Goal: Register for event/course

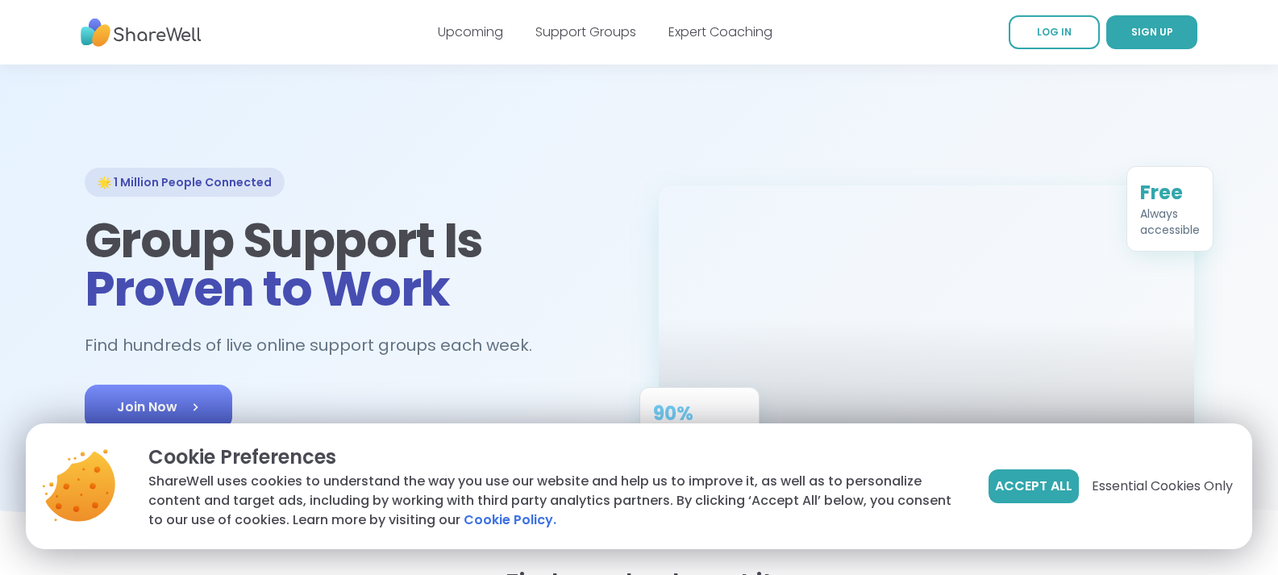
click at [164, 402] on span "Join Now" at bounding box center [158, 406] width 83 height 19
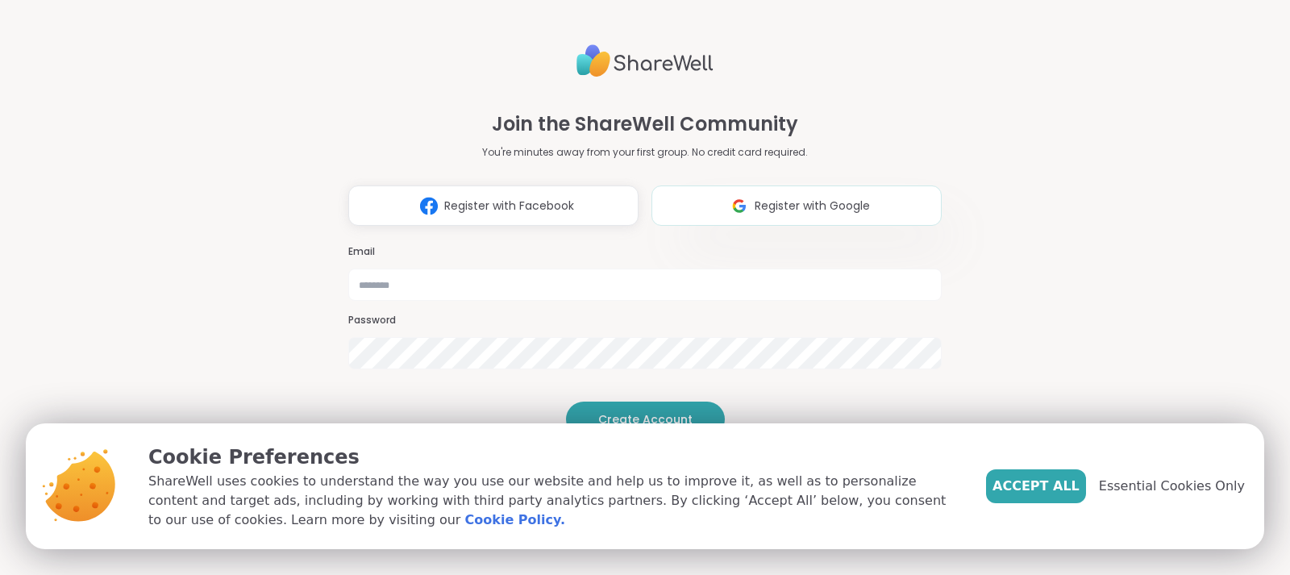
click at [799, 197] on span "Register with Google" at bounding box center [812, 205] width 115 height 17
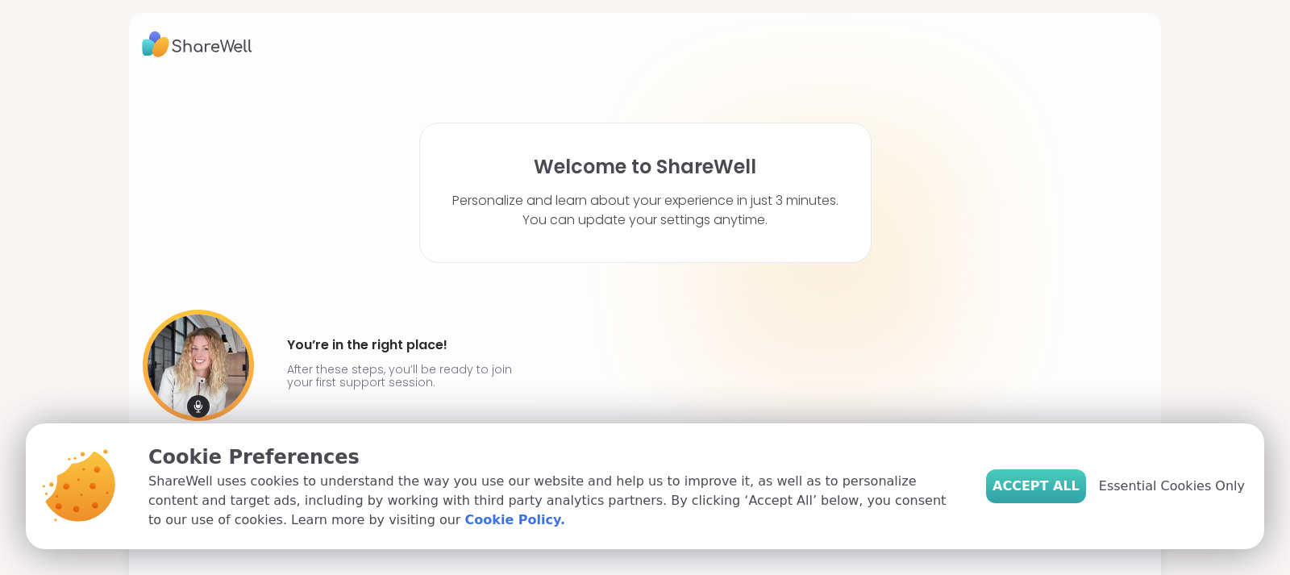
click at [1014, 488] on button "Accept All" at bounding box center [1036, 486] width 100 height 34
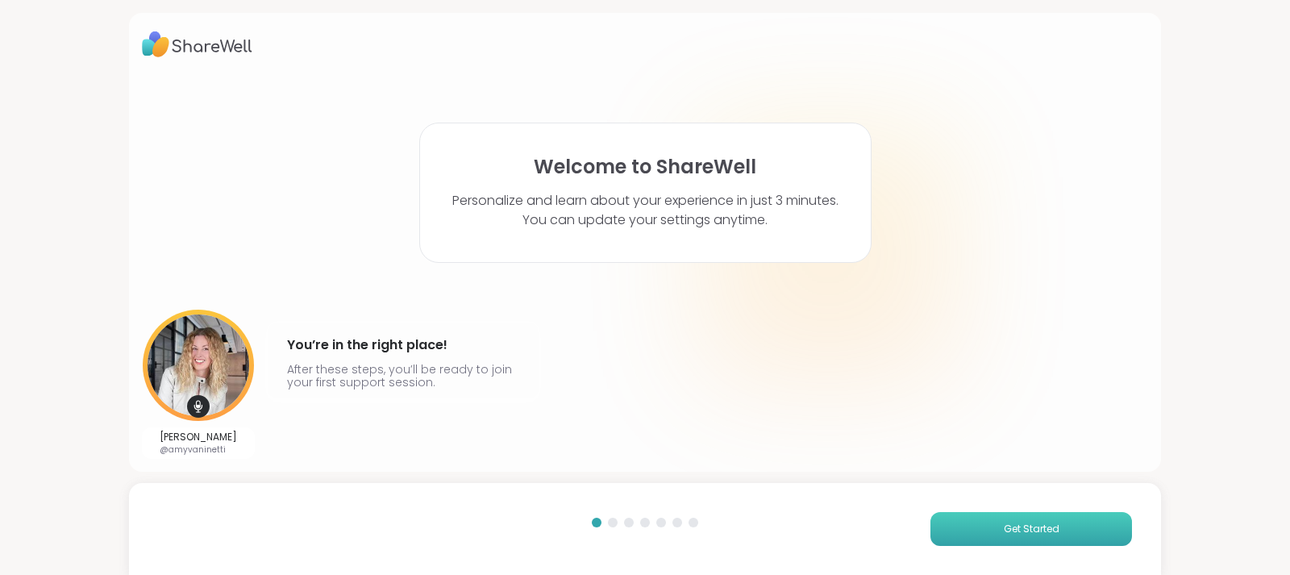
click at [989, 528] on button "Get Started" at bounding box center [1031, 529] width 202 height 34
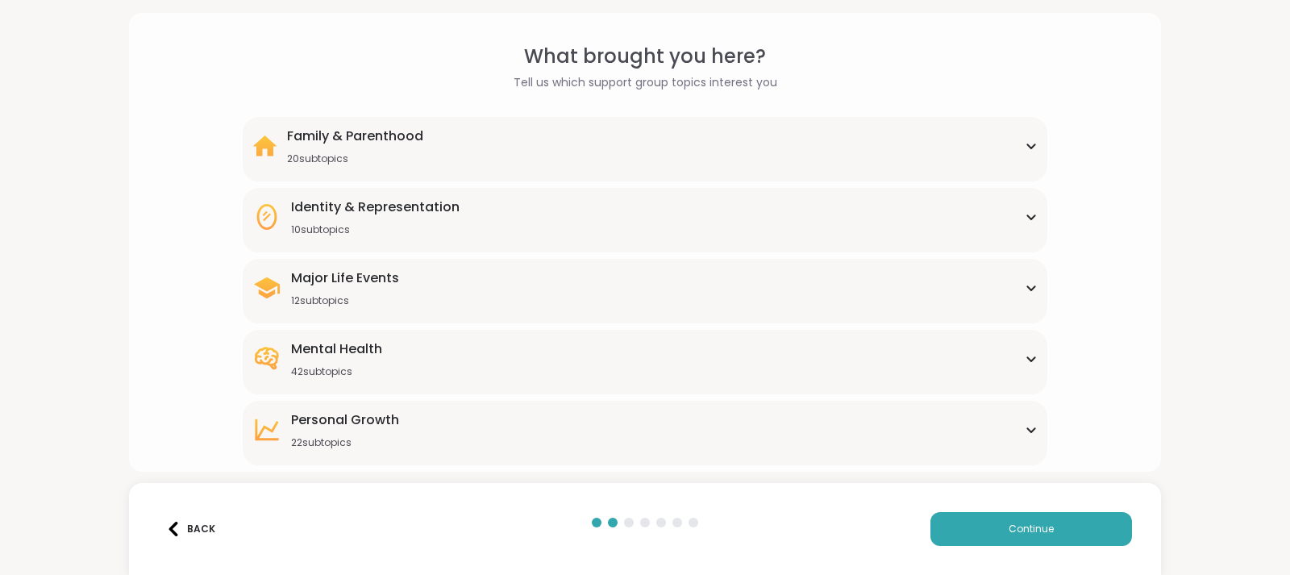
scroll to position [48, 0]
click at [1008, 143] on div "Family & Parenthood 20 subtopics" at bounding box center [644, 145] width 785 height 39
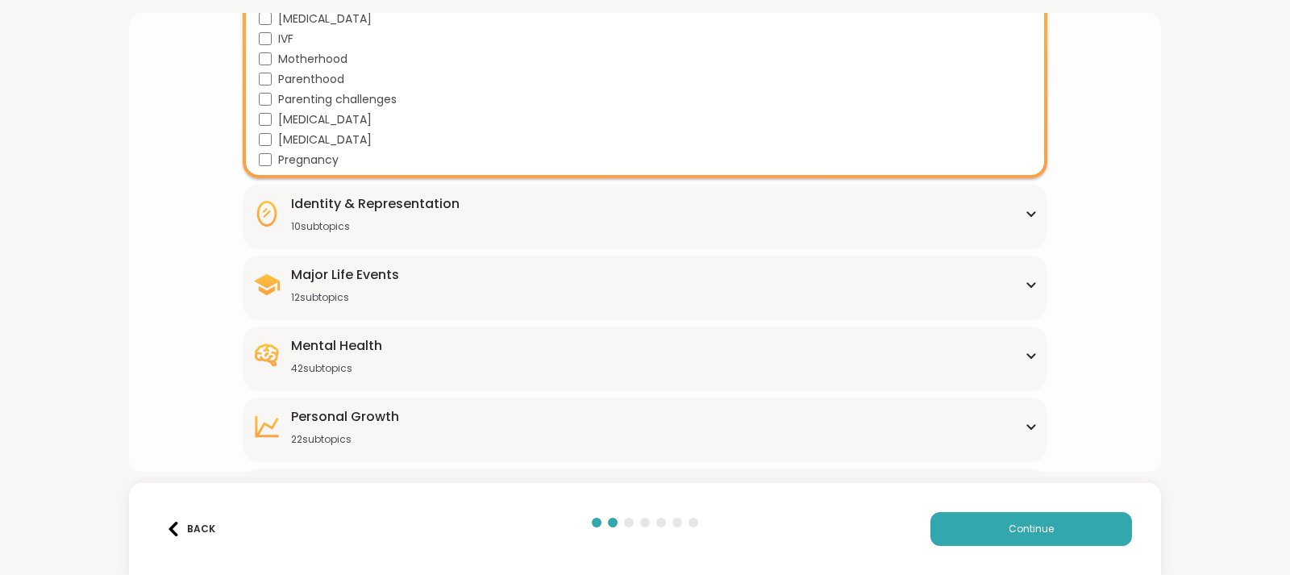
scroll to position [451, 0]
click at [802, 217] on div "Identity & Representation 10 subtopics" at bounding box center [644, 212] width 785 height 39
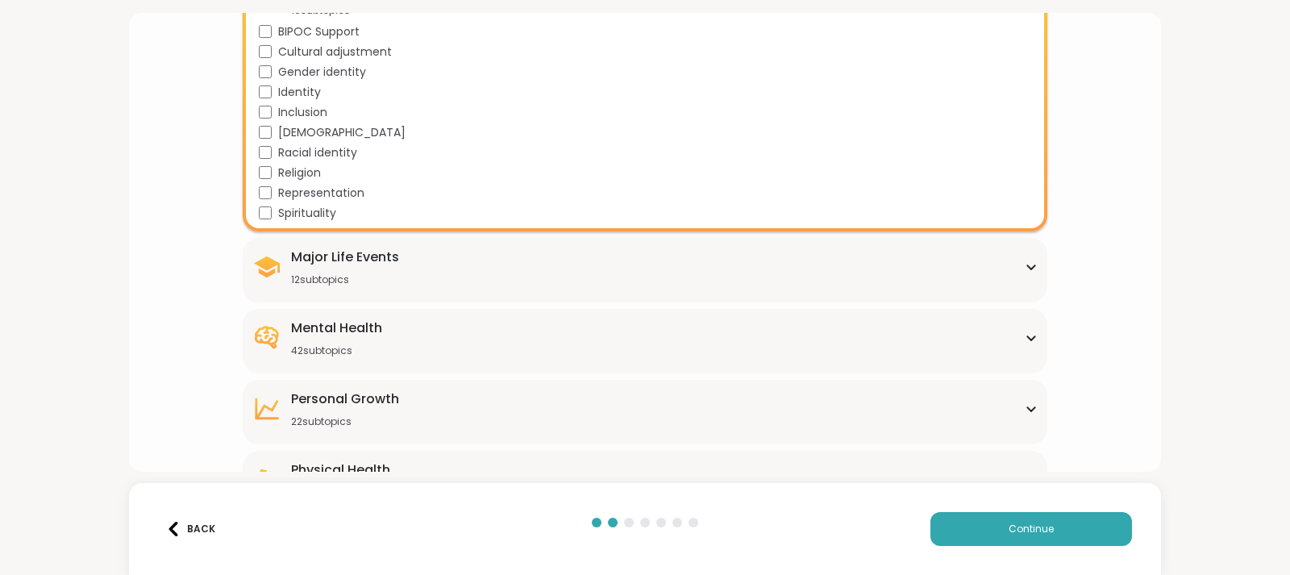
scroll to position [670, 0]
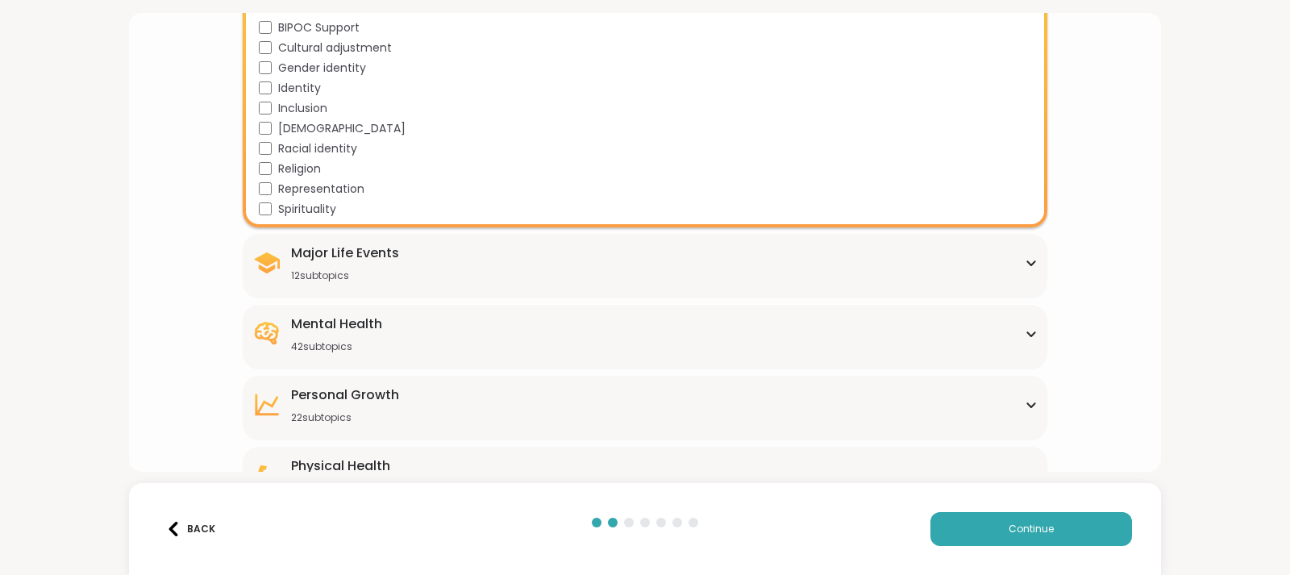
click at [337, 281] on div "12 subtopics" at bounding box center [345, 275] width 108 height 13
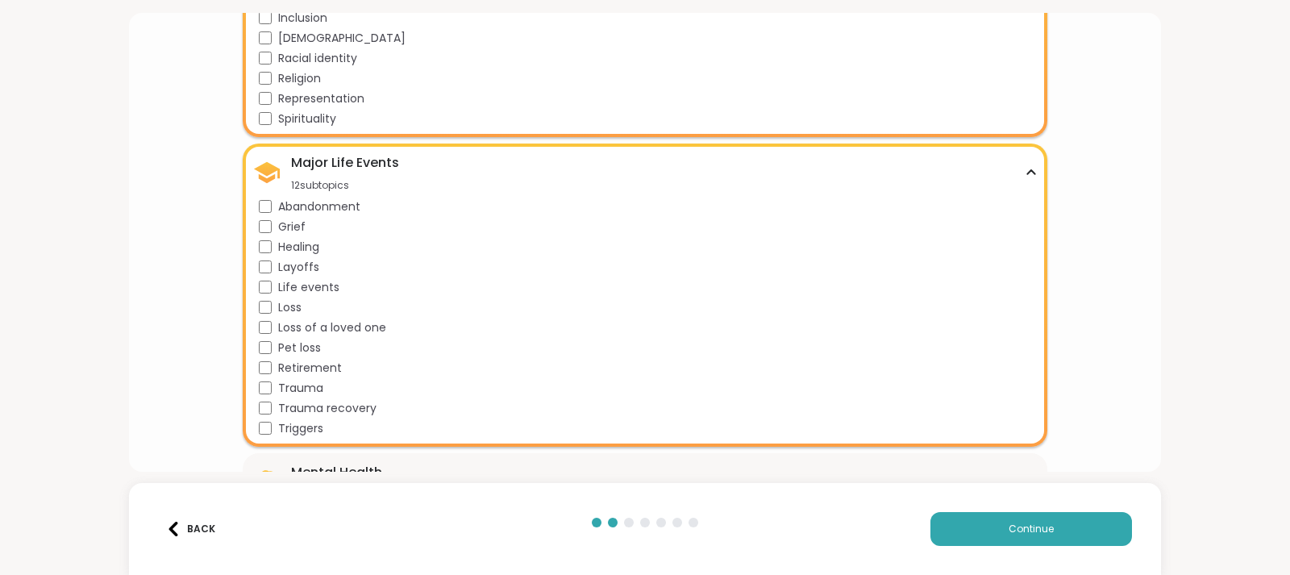
scroll to position [761, 0]
click at [322, 405] on span "Trauma recovery" at bounding box center [327, 407] width 98 height 17
click at [294, 388] on span "Trauma" at bounding box center [300, 387] width 45 height 17
click at [295, 422] on span "Triggers" at bounding box center [300, 427] width 45 height 17
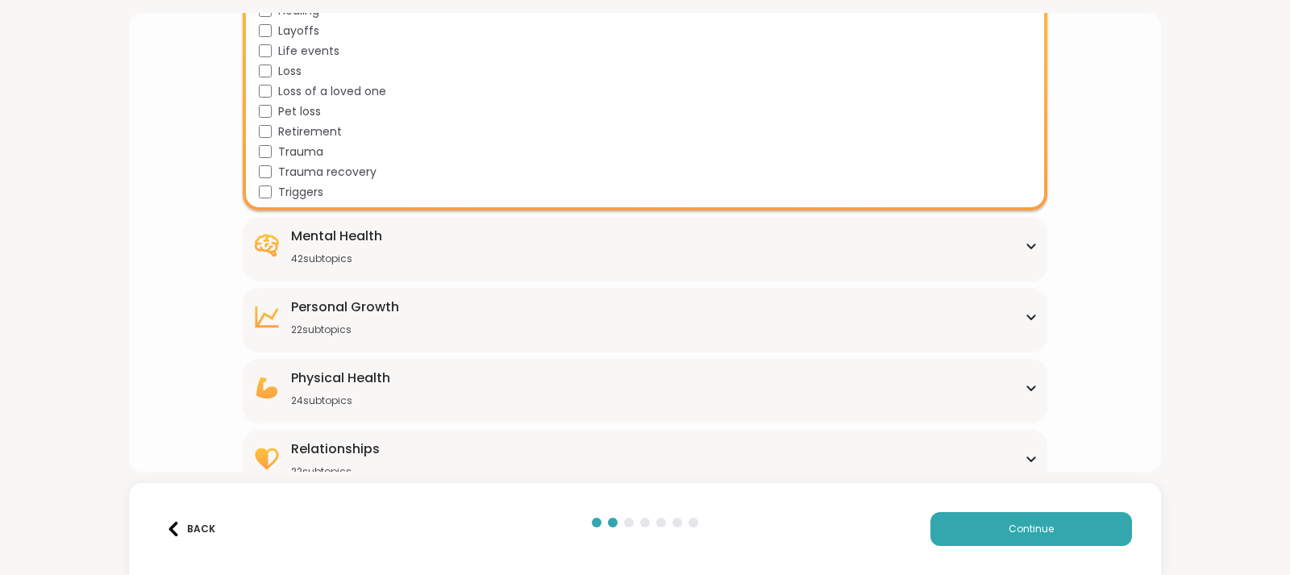
scroll to position [997, 0]
click at [379, 252] on div "42 subtopics" at bounding box center [336, 258] width 91 height 13
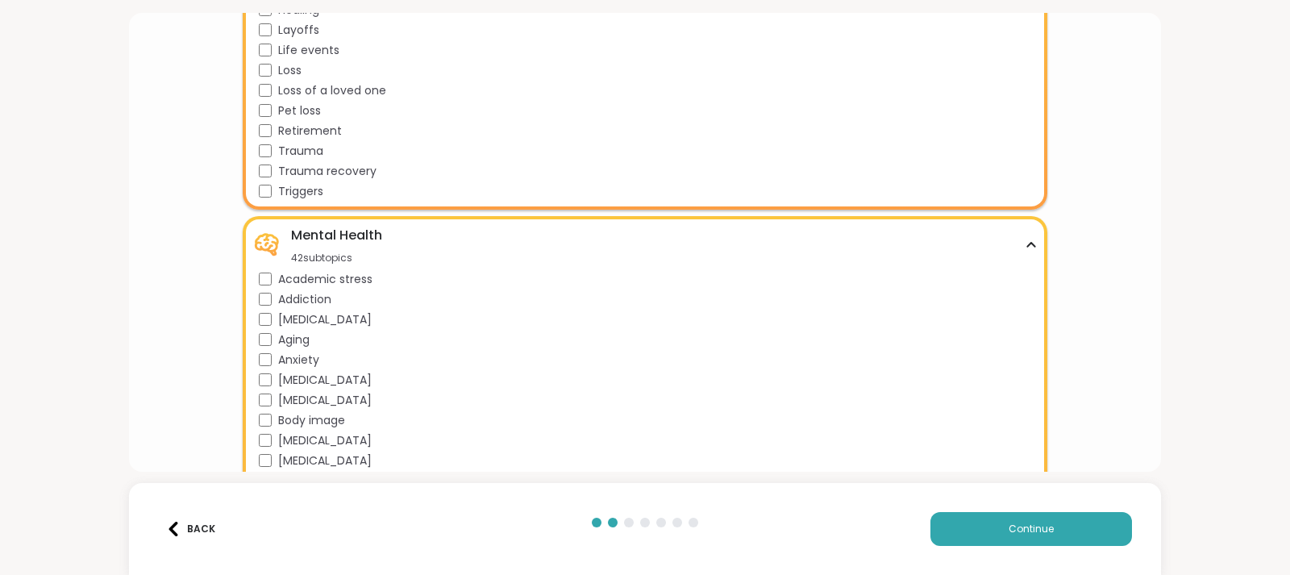
click at [379, 284] on div "Academic stress" at bounding box center [648, 279] width 779 height 17
click at [320, 292] on span "Addiction" at bounding box center [304, 299] width 53 height 17
click at [301, 320] on span "[MEDICAL_DATA]" at bounding box center [325, 319] width 94 height 17
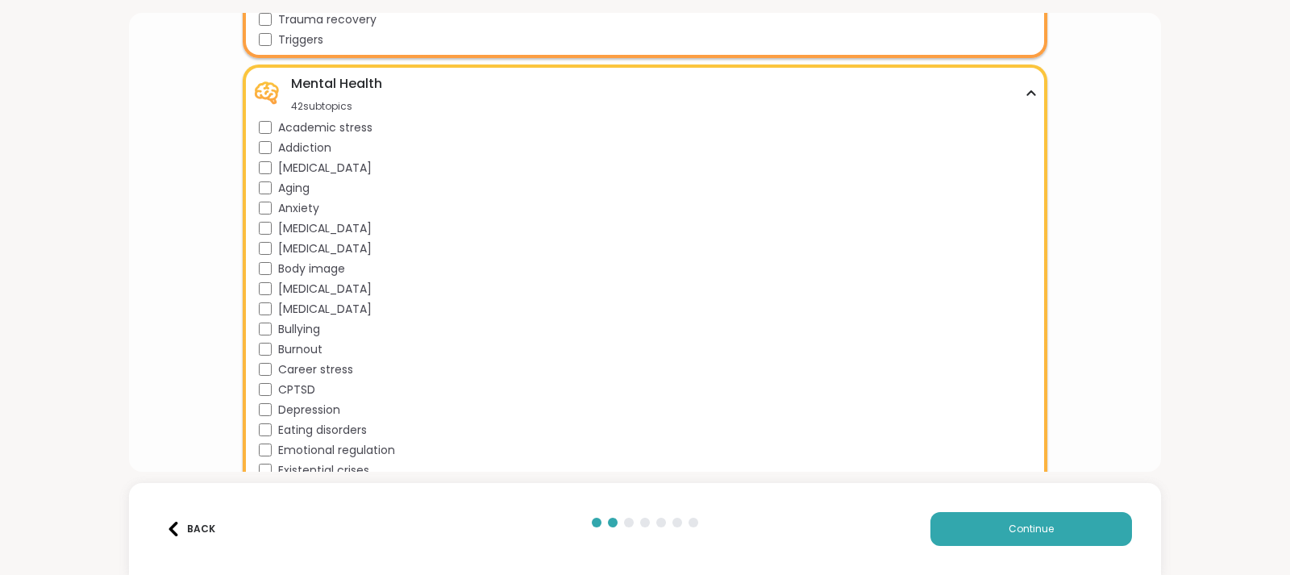
scroll to position [1157, 0]
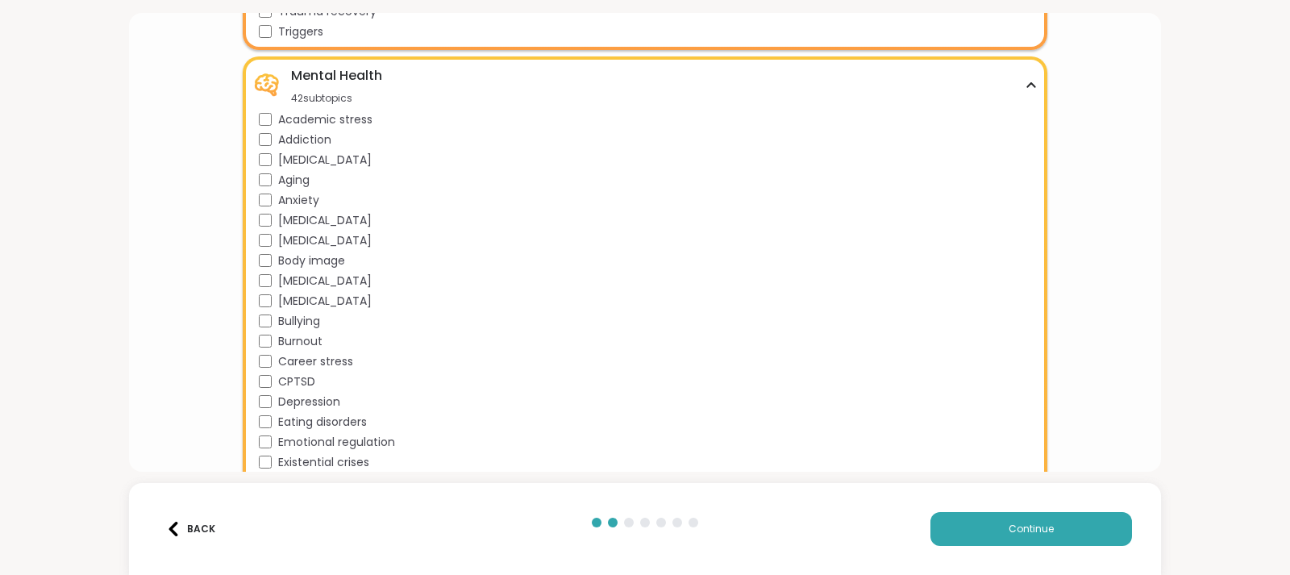
click at [296, 318] on span "Bullying" at bounding box center [299, 321] width 42 height 17
click at [320, 397] on span "Depression" at bounding box center [309, 401] width 62 height 17
click at [325, 418] on span "Eating disorders" at bounding box center [322, 422] width 89 height 17
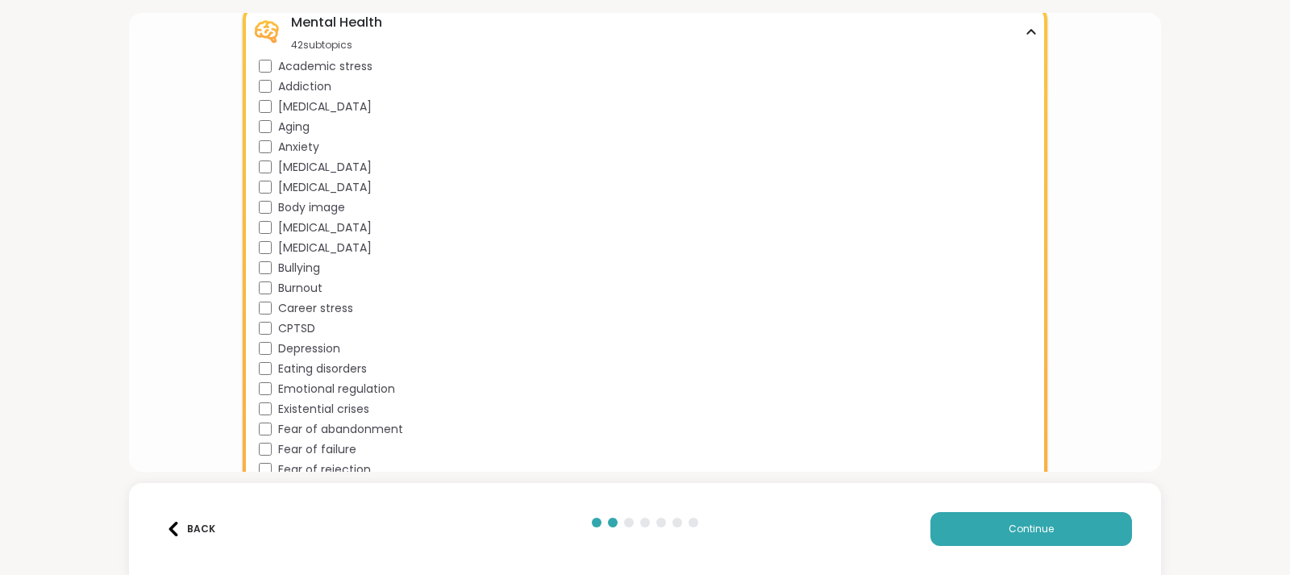
scroll to position [1212, 0]
click at [328, 416] on div "Academic stress Addiction [MEDICAL_DATA] Aging Anxiety [MEDICAL_DATA] [MEDICAL_…" at bounding box center [648, 459] width 779 height 806
click at [335, 407] on span "Existential crises" at bounding box center [323, 407] width 91 height 17
click at [335, 434] on span "Fear of abandonment" at bounding box center [340, 427] width 125 height 17
click at [333, 452] on span "Fear of failure" at bounding box center [317, 447] width 78 height 17
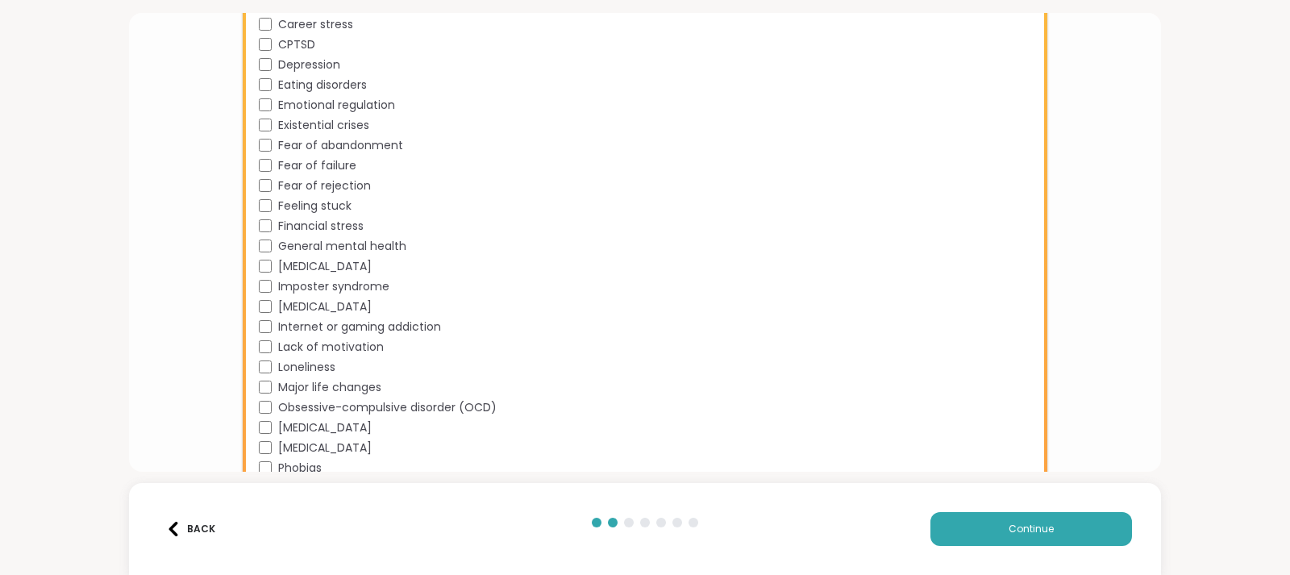
scroll to position [1501, 0]
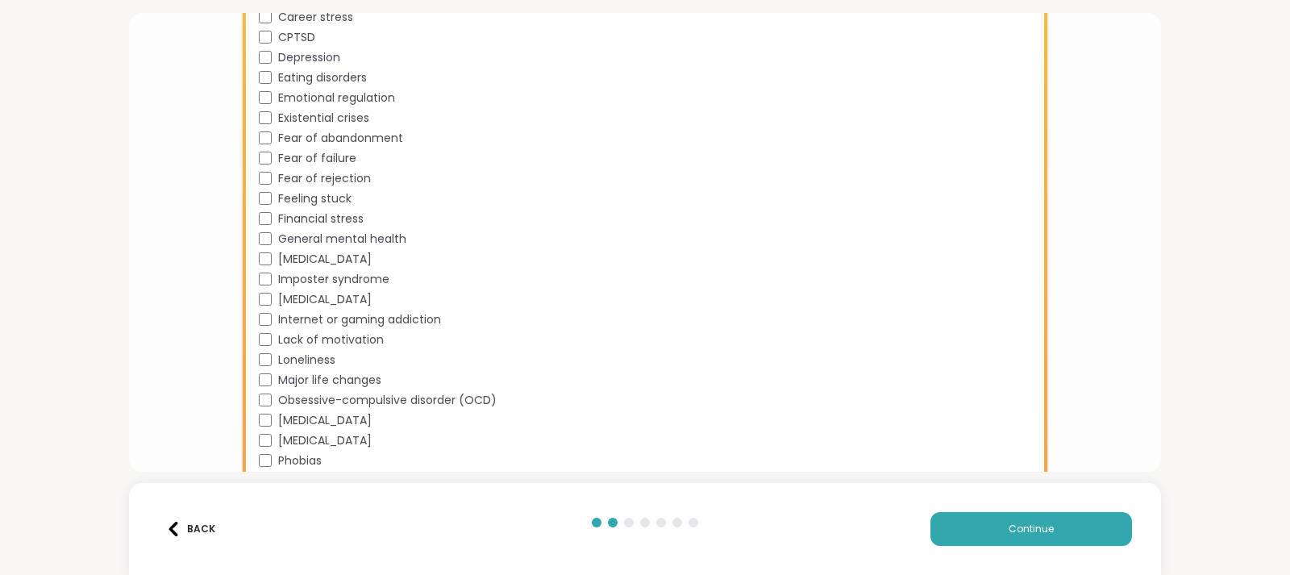
click at [334, 237] on span "General mental health" at bounding box center [342, 239] width 128 height 17
click at [316, 360] on span "Loneliness" at bounding box center [306, 359] width 57 height 17
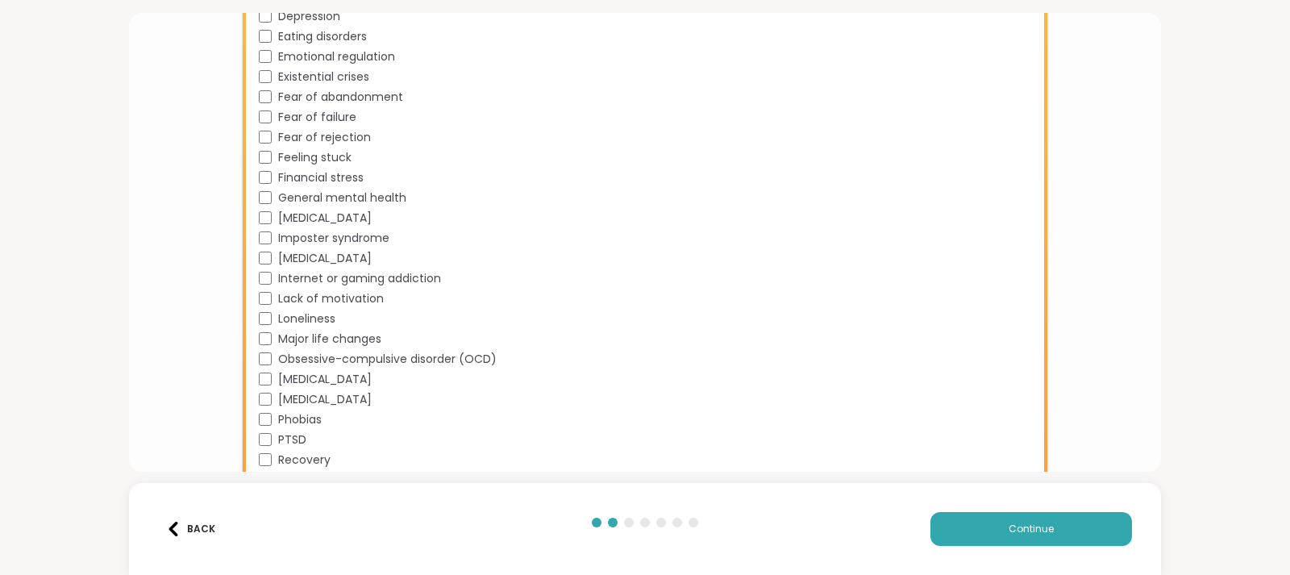
scroll to position [1543, 0]
click at [321, 385] on span "[MEDICAL_DATA]" at bounding box center [325, 378] width 94 height 17
click at [325, 404] on span "[MEDICAL_DATA]" at bounding box center [325, 398] width 94 height 17
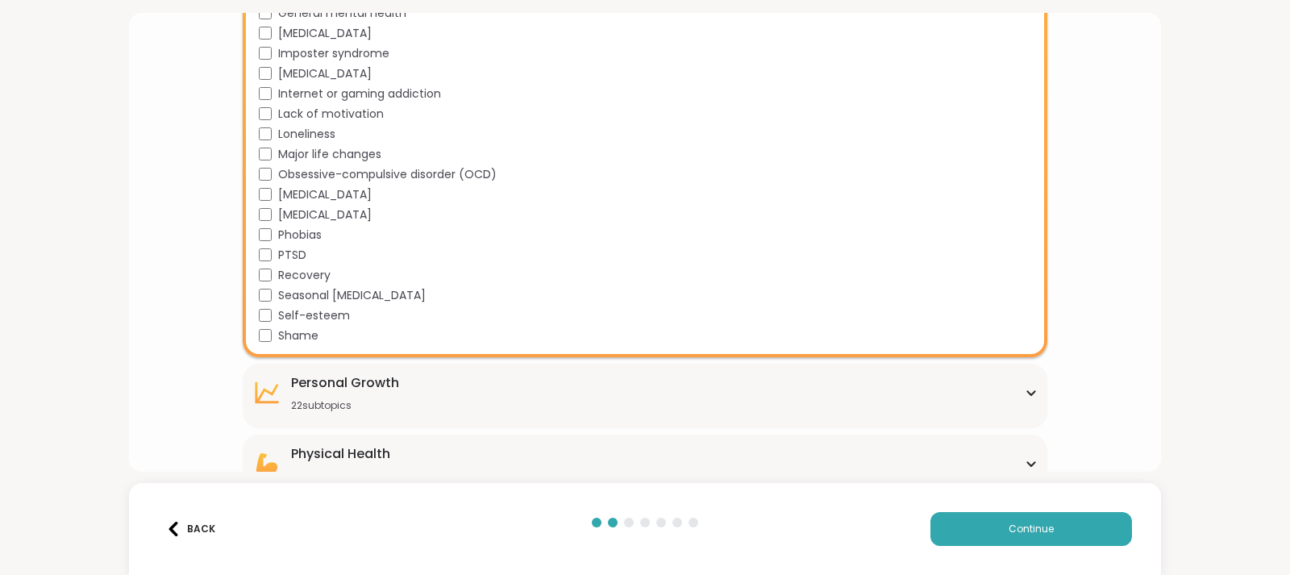
click at [325, 404] on div "22 subtopics" at bounding box center [345, 405] width 108 height 13
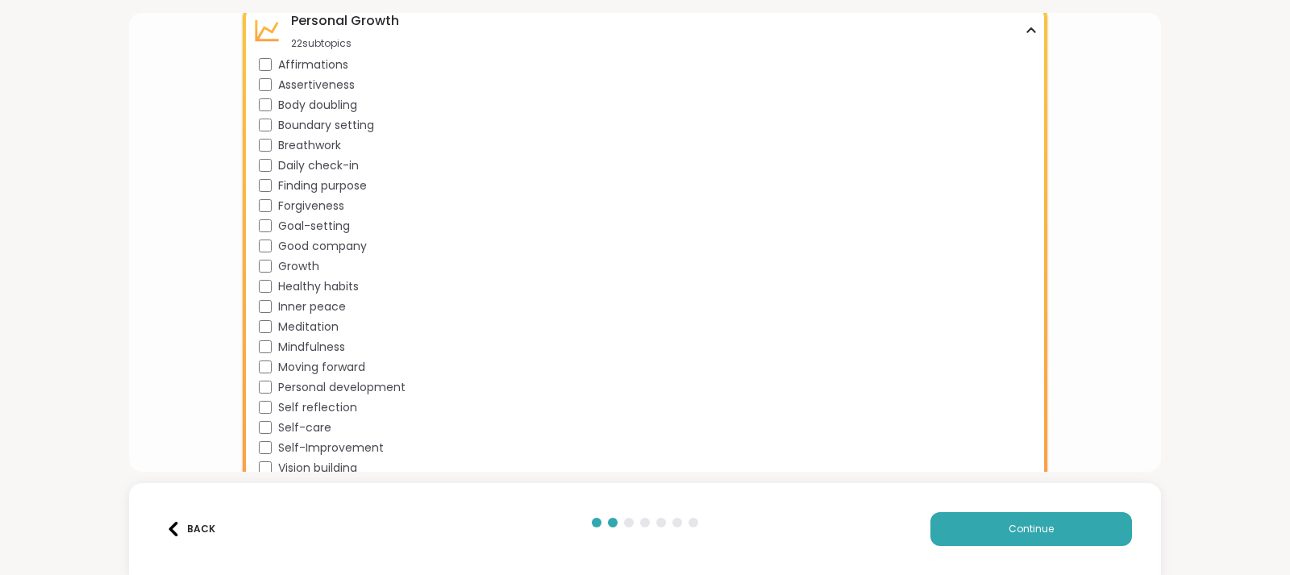
scroll to position [2091, 0]
click at [355, 361] on span "Moving forward" at bounding box center [321, 364] width 87 height 17
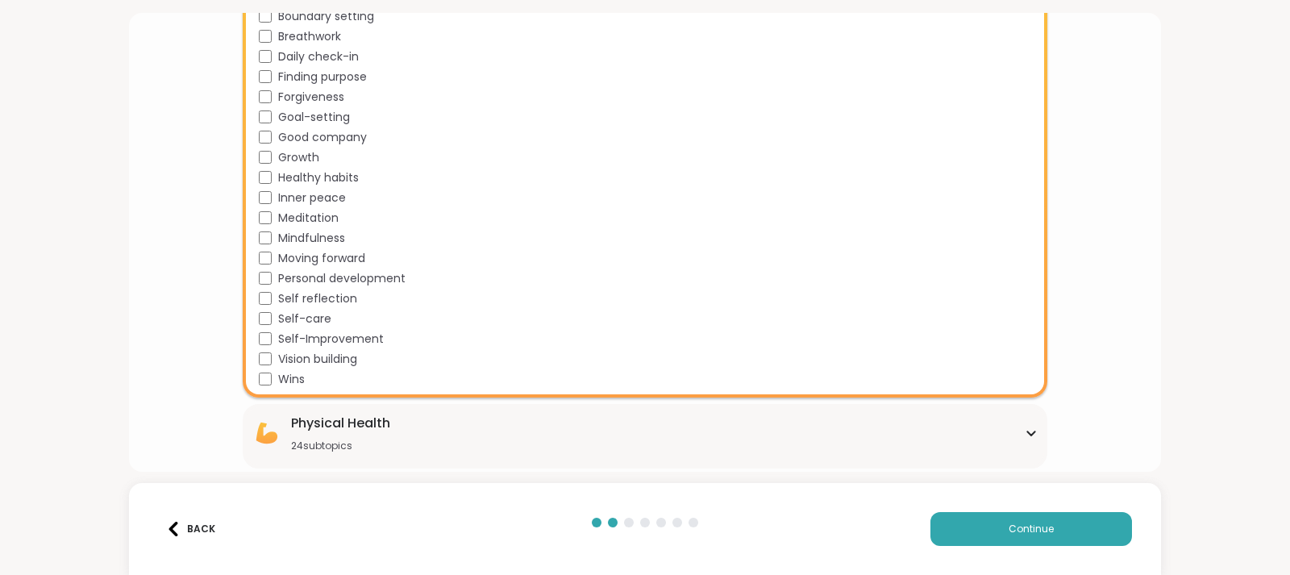
scroll to position [2265, 0]
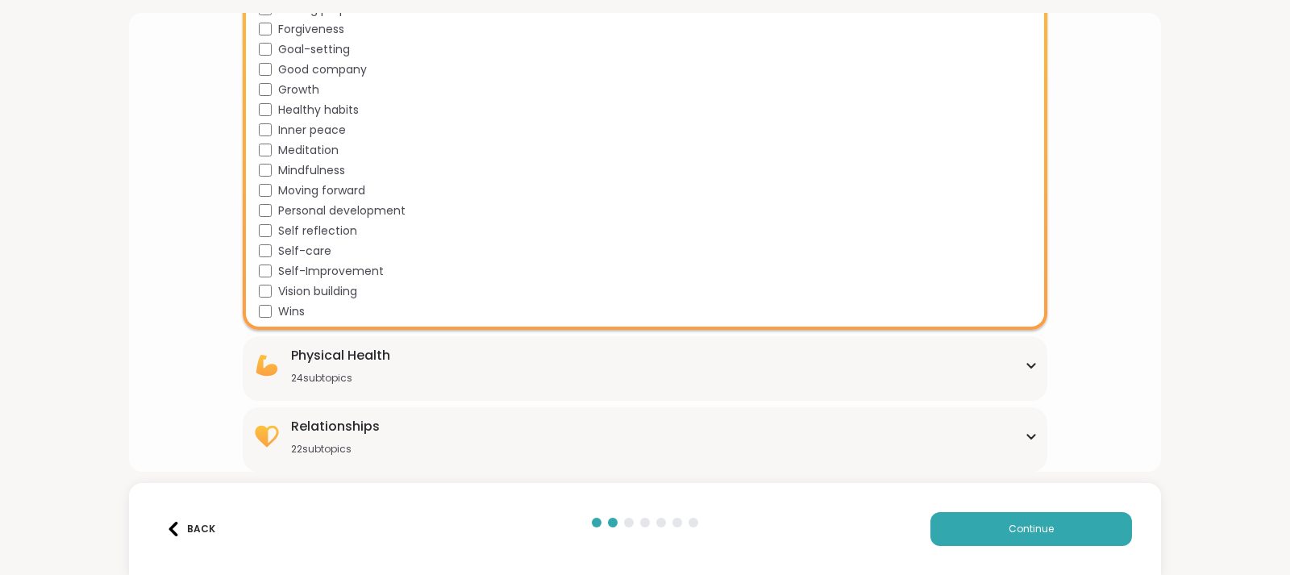
click at [369, 361] on div "Physical Health" at bounding box center [340, 355] width 99 height 19
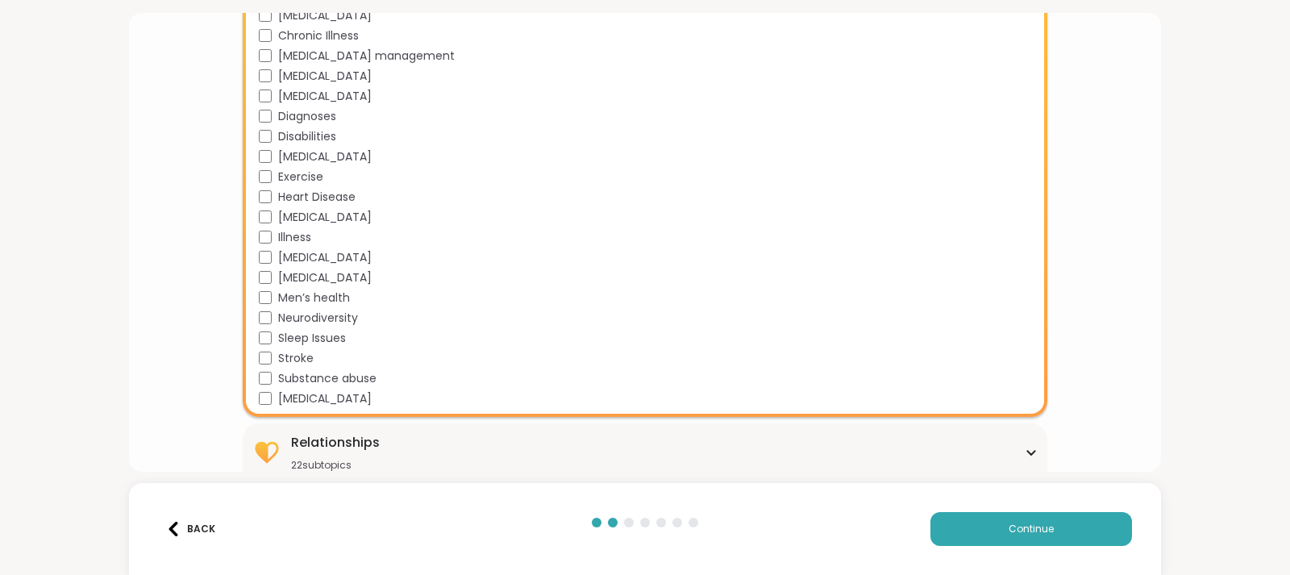
scroll to position [2746, 0]
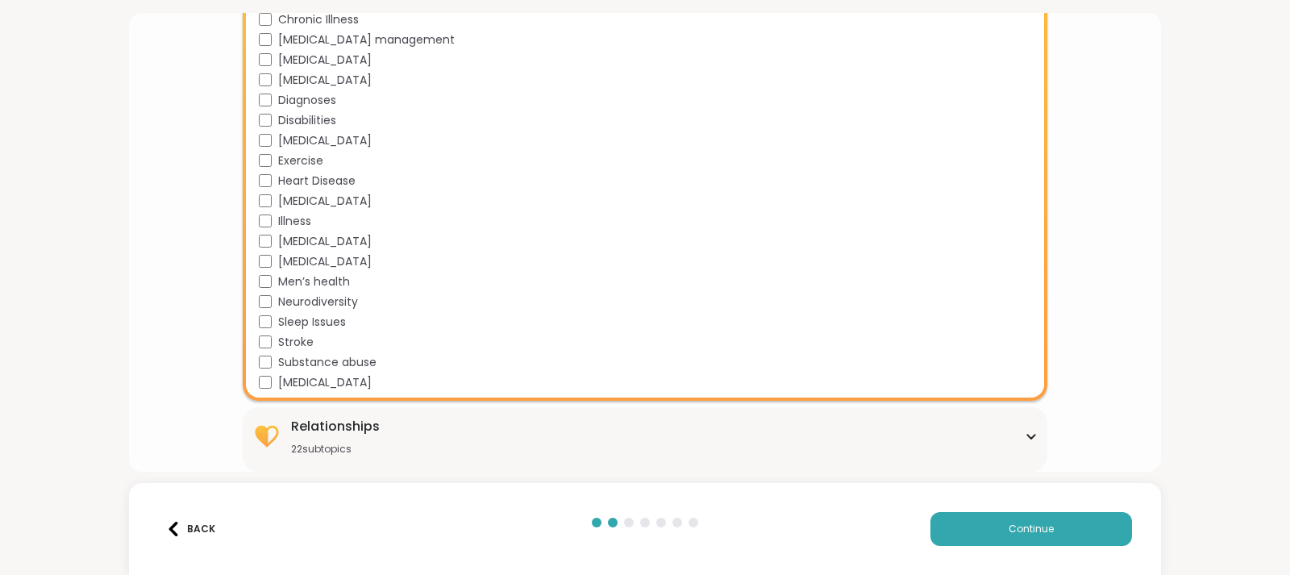
click at [378, 429] on div "Relationships 22 subtopics" at bounding box center [644, 436] width 785 height 39
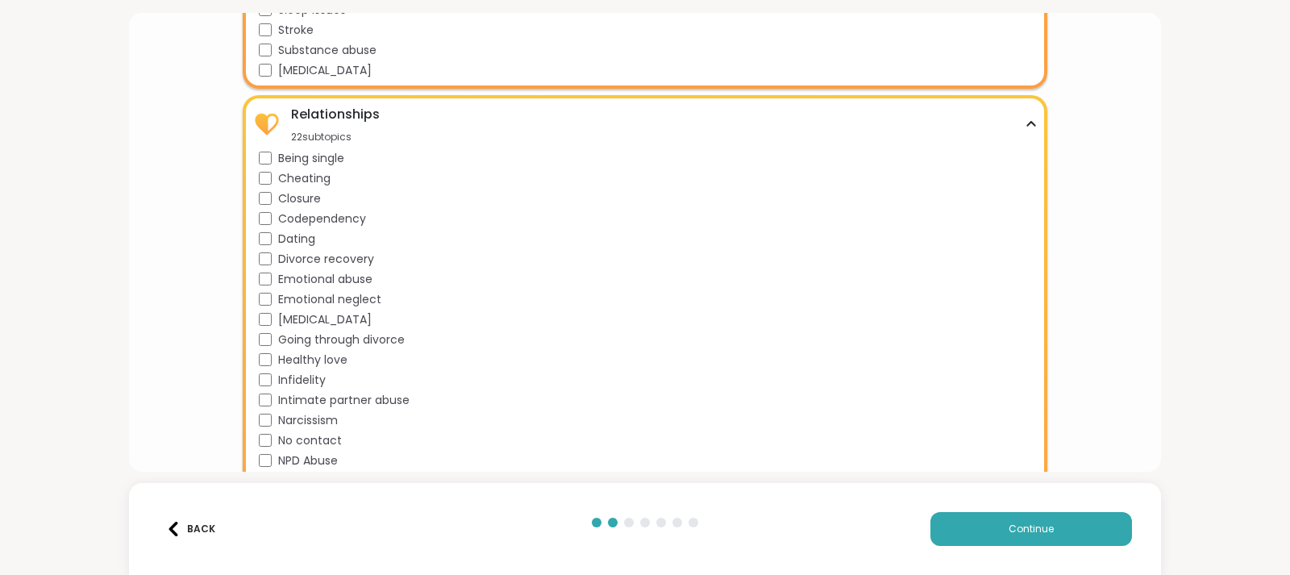
scroll to position [3058, 0]
click at [298, 318] on span "[MEDICAL_DATA]" at bounding box center [325, 318] width 94 height 17
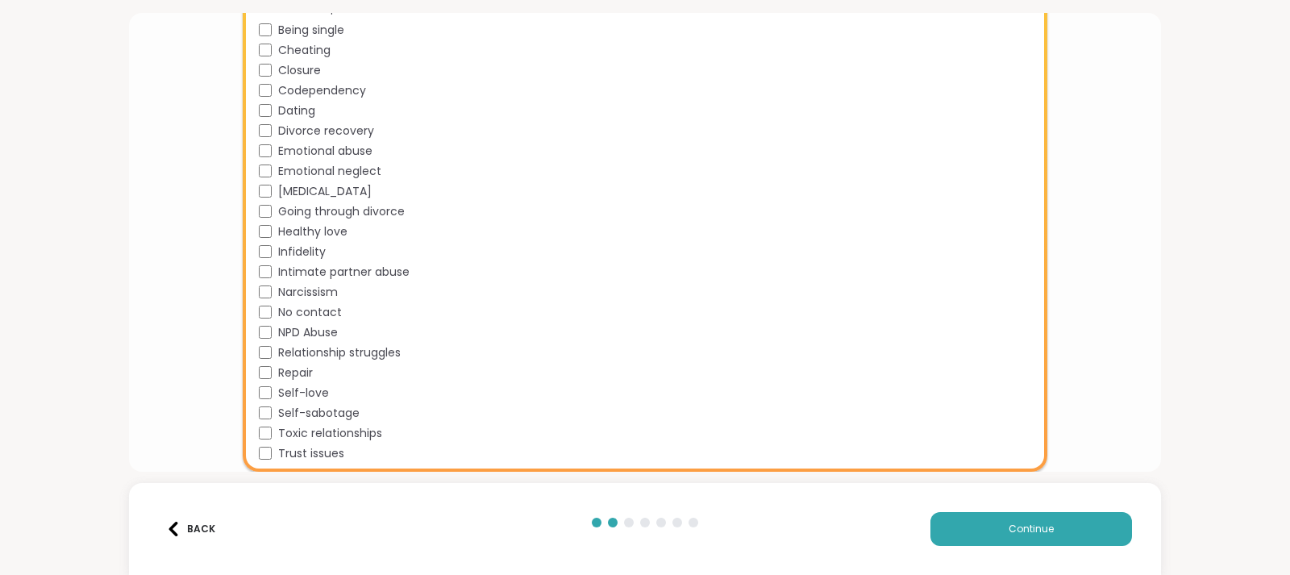
scroll to position [3185, 0]
click at [346, 456] on div "Trust issues" at bounding box center [648, 454] width 779 height 17
click at [989, 518] on button "Continue" at bounding box center [1031, 529] width 202 height 34
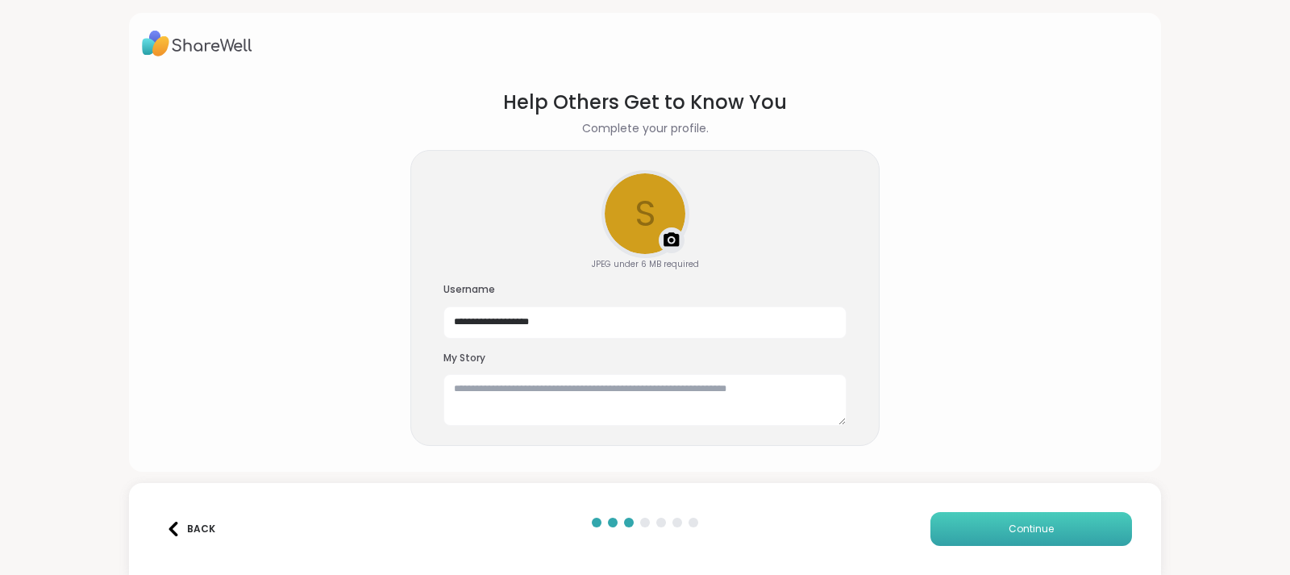
scroll to position [1, 0]
click at [654, 313] on input "**********" at bounding box center [644, 322] width 403 height 32
drag, startPoint x: 654, startPoint y: 313, endPoint x: 401, endPoint y: 326, distance: 252.6
click at [401, 326] on section "**********" at bounding box center [645, 267] width 1006 height 385
type input "*"
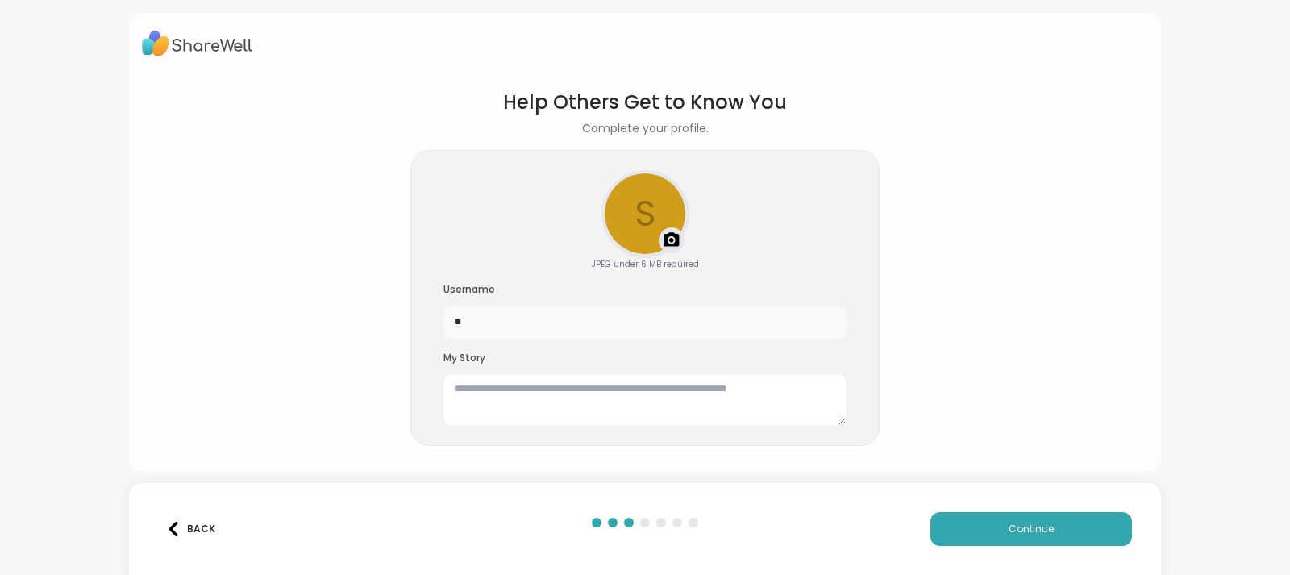
type input "*"
type input "********"
click at [511, 380] on textarea at bounding box center [644, 400] width 403 height 52
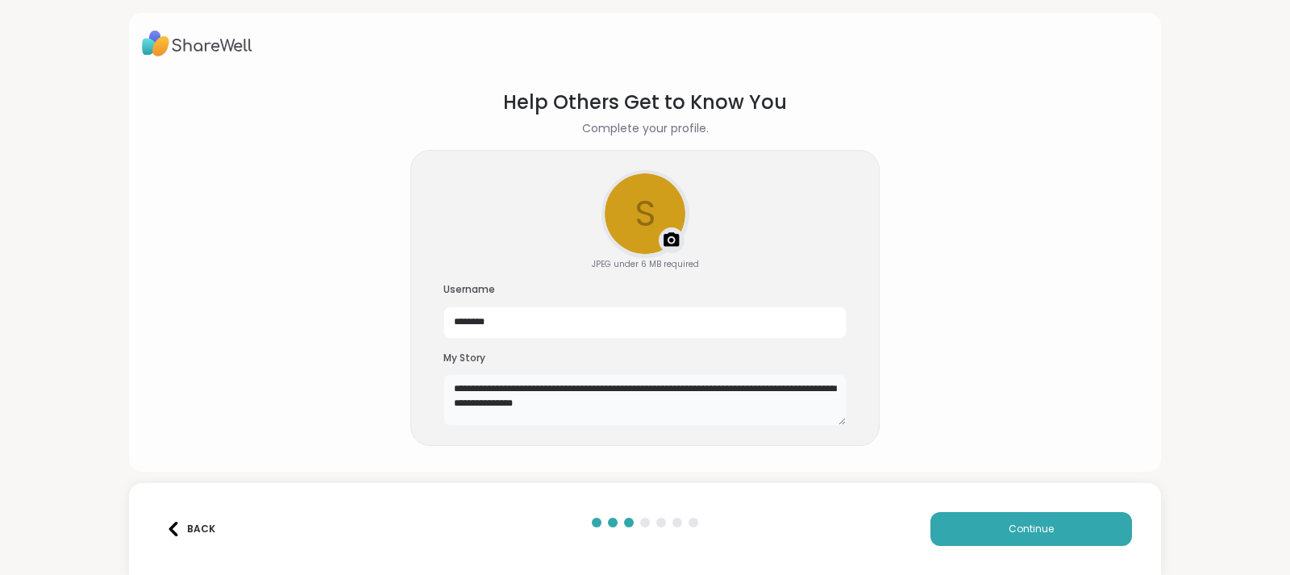
type textarea "**********"
click at [671, 240] on img at bounding box center [671, 240] width 19 height 19
click at [967, 542] on button "Continue" at bounding box center [1031, 529] width 202 height 34
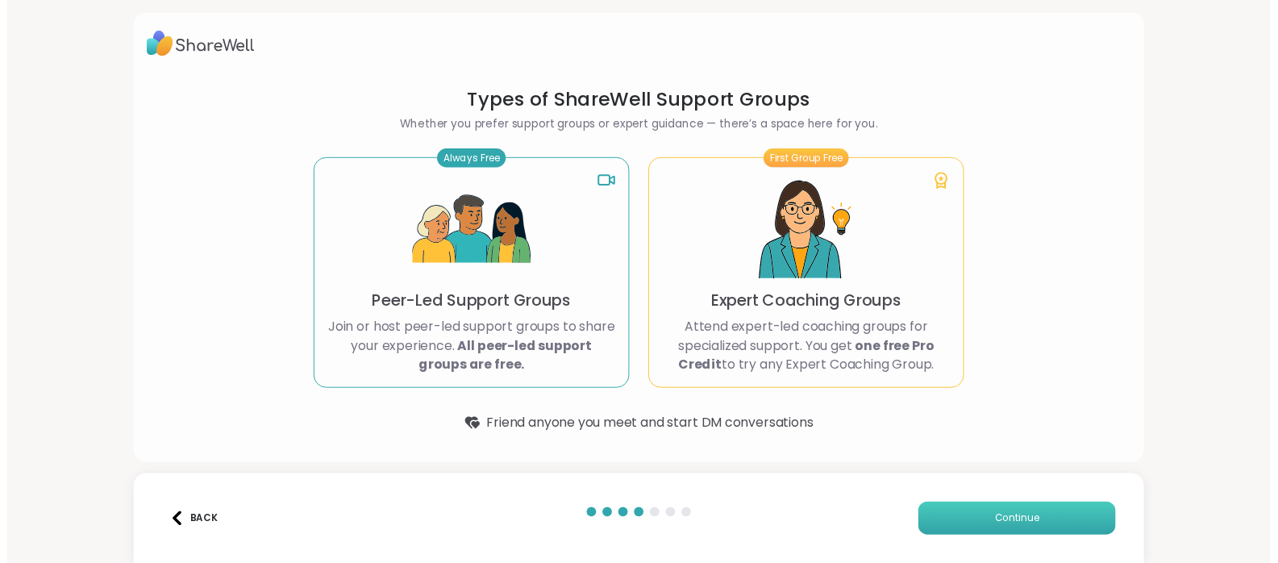
scroll to position [0, 0]
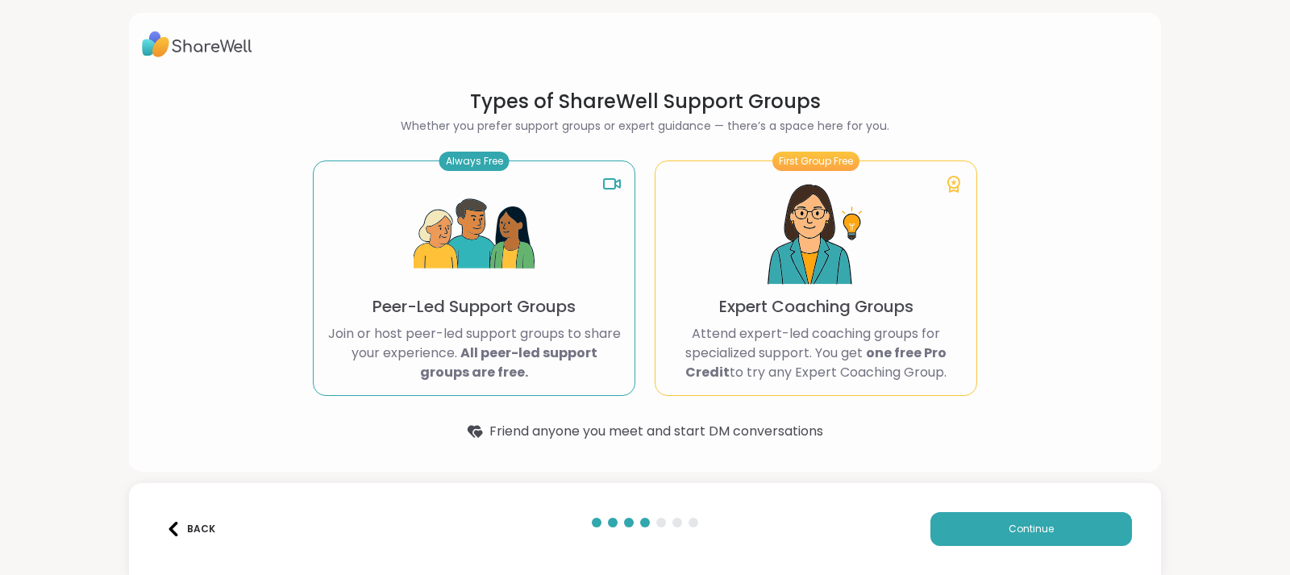
click at [576, 328] on p "Join or host peer-led support groups to share your experience. All peer-led sup…" at bounding box center [473, 353] width 295 height 58
click at [992, 525] on button "Continue" at bounding box center [1031, 529] width 202 height 34
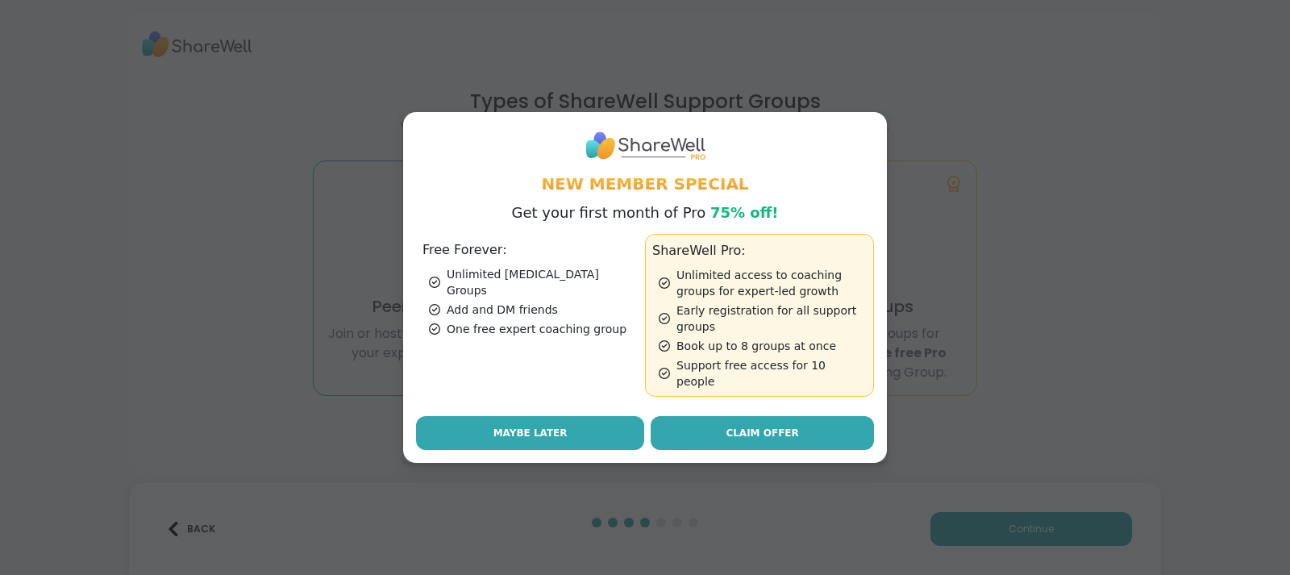
click at [547, 426] on span "Maybe Later" at bounding box center [530, 433] width 74 height 15
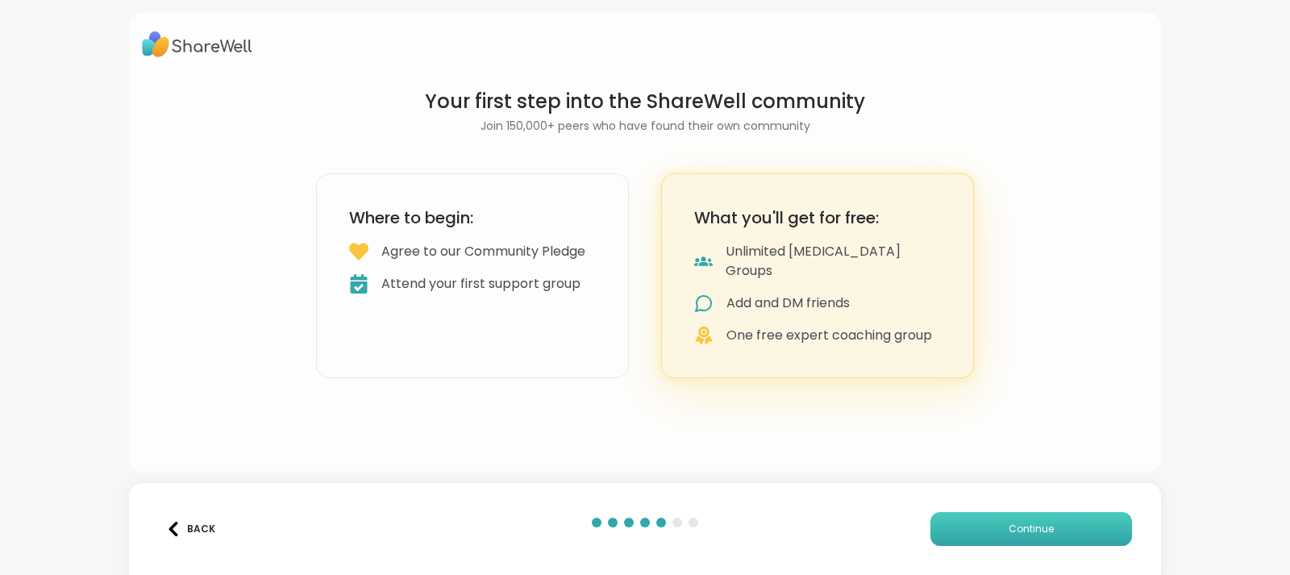
click at [969, 531] on button "Continue" at bounding box center [1031, 529] width 202 height 34
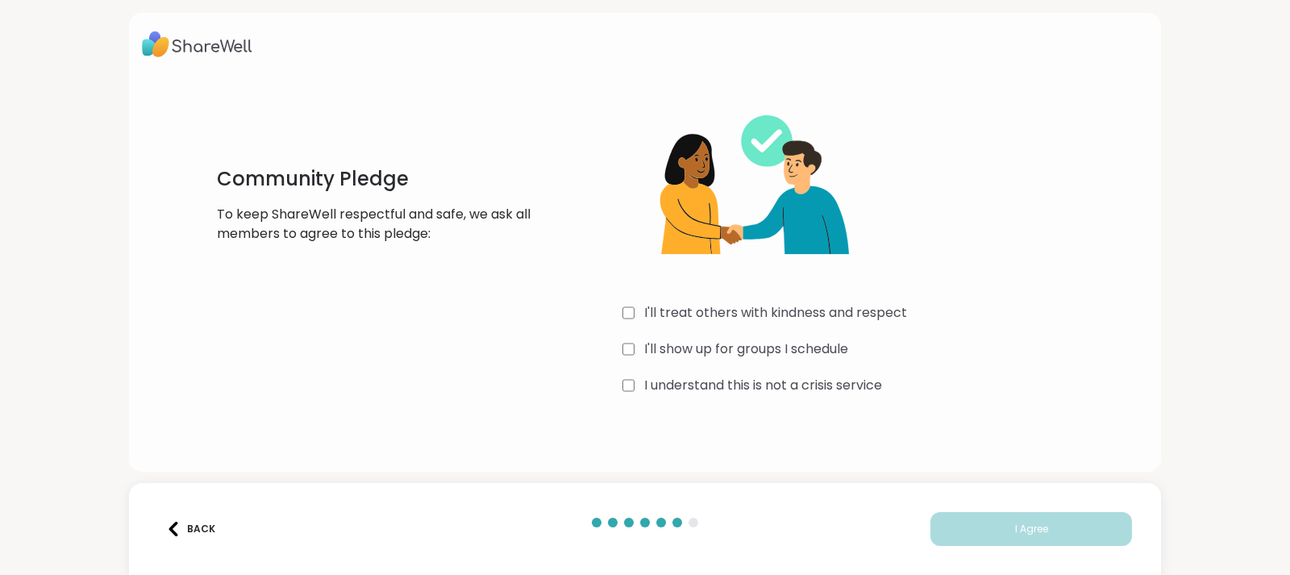
click at [729, 310] on label "I'll treat others with kindness and respect" at bounding box center [775, 312] width 263 height 19
click at [707, 386] on label "I understand this is not a crisis service" at bounding box center [763, 385] width 238 height 19
click at [708, 347] on label "I'll show up for groups I schedule" at bounding box center [746, 348] width 204 height 19
click at [958, 530] on button "I Agree" at bounding box center [1031, 529] width 202 height 34
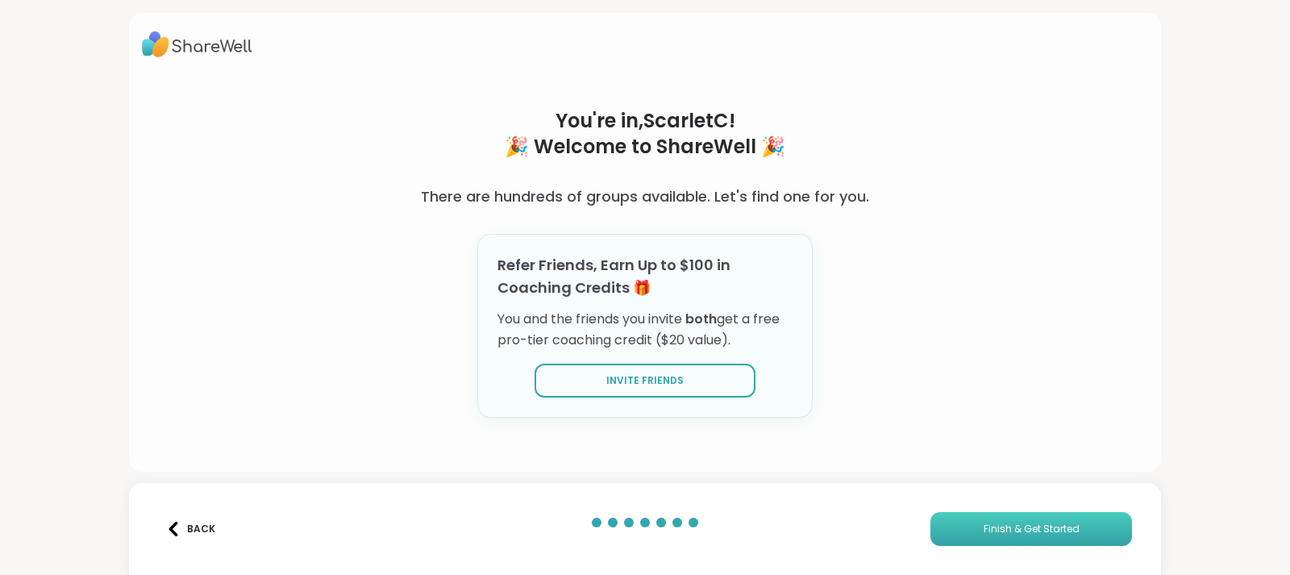
click at [951, 527] on button "Finish & Get Started" at bounding box center [1031, 529] width 202 height 34
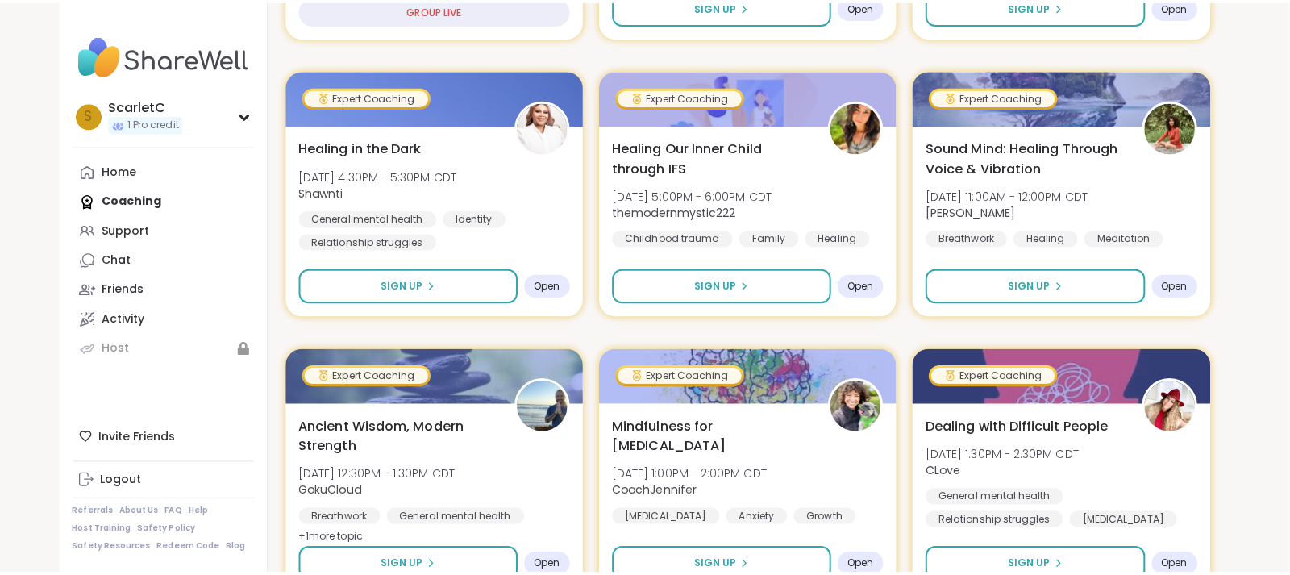
scroll to position [571, 2]
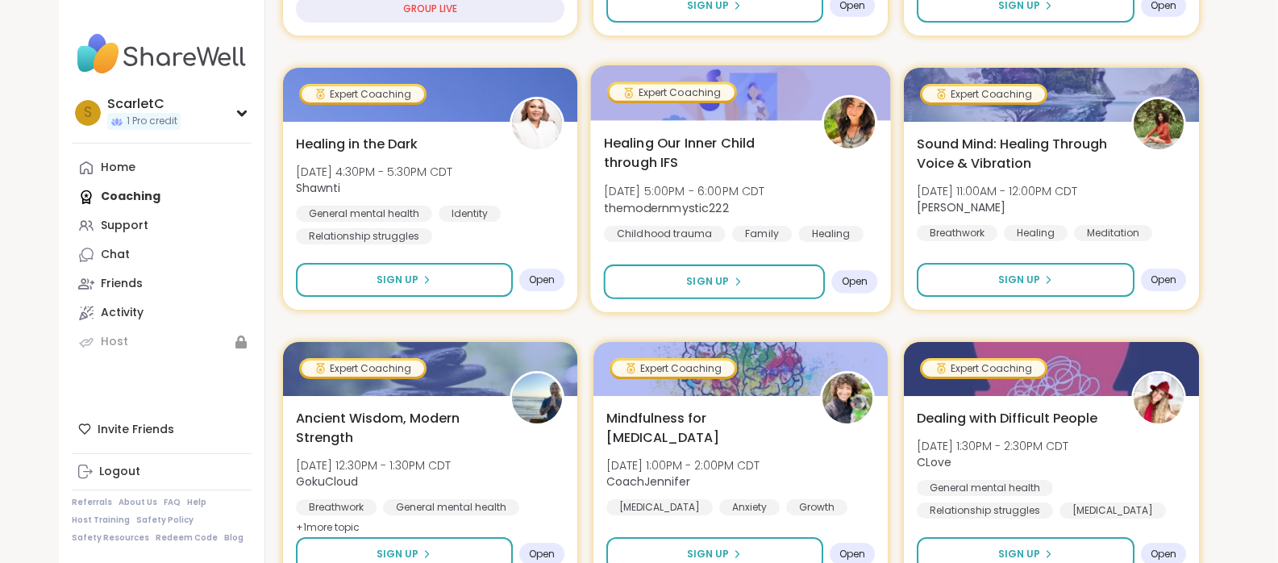
click at [850, 280] on span "Open" at bounding box center [855, 281] width 27 height 13
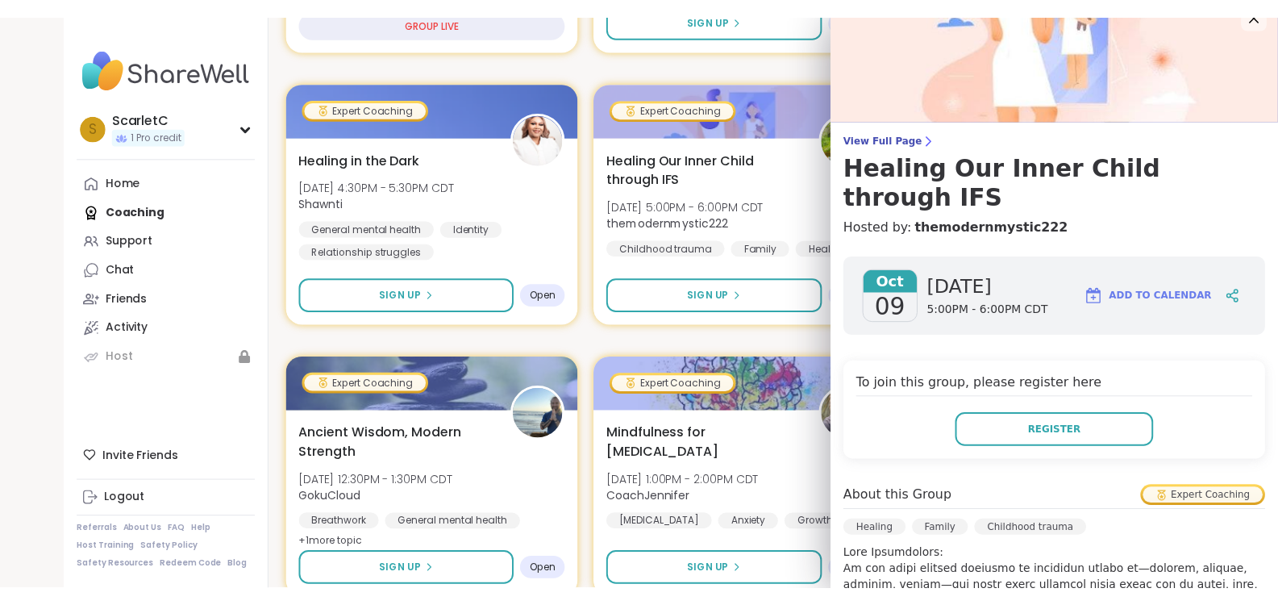
scroll to position [0, 0]
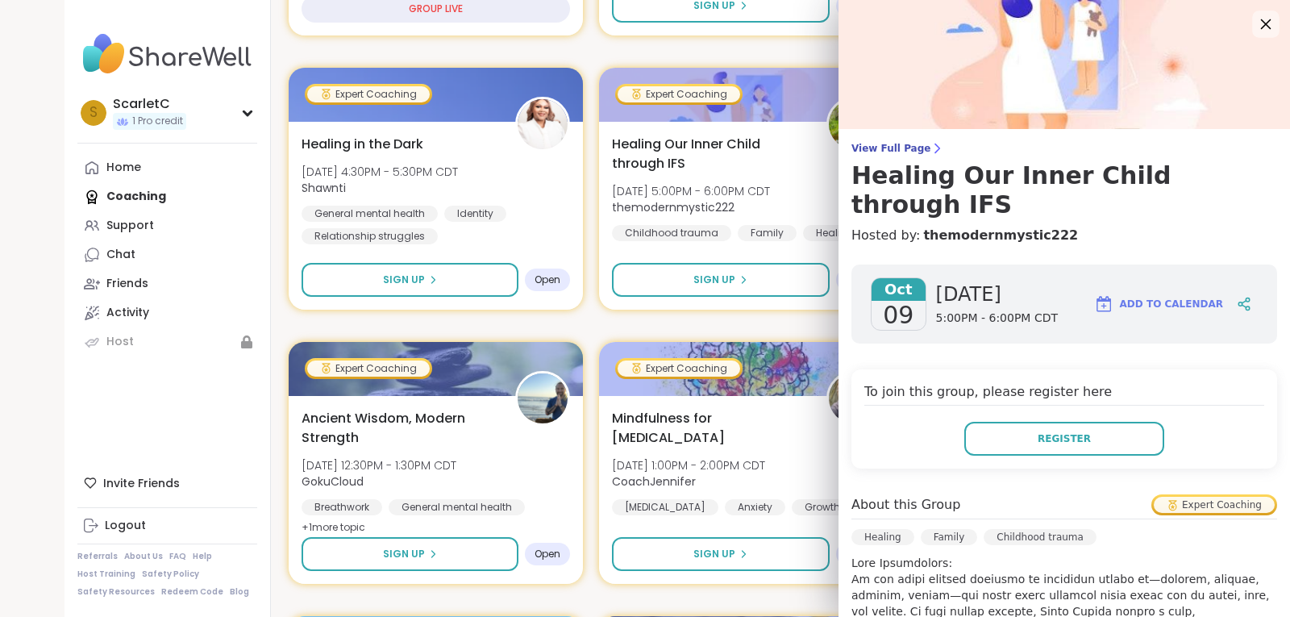
click at [1252, 28] on div at bounding box center [1265, 23] width 27 height 27
click at [1255, 21] on icon at bounding box center [1265, 24] width 20 height 20
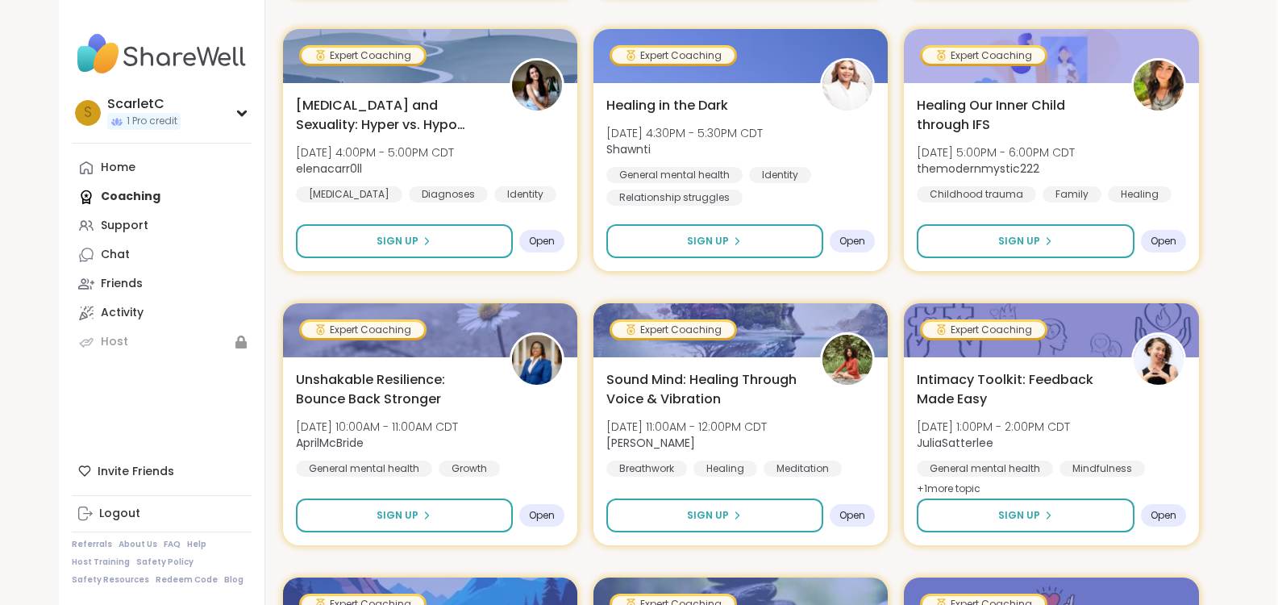
scroll to position [2259, 2]
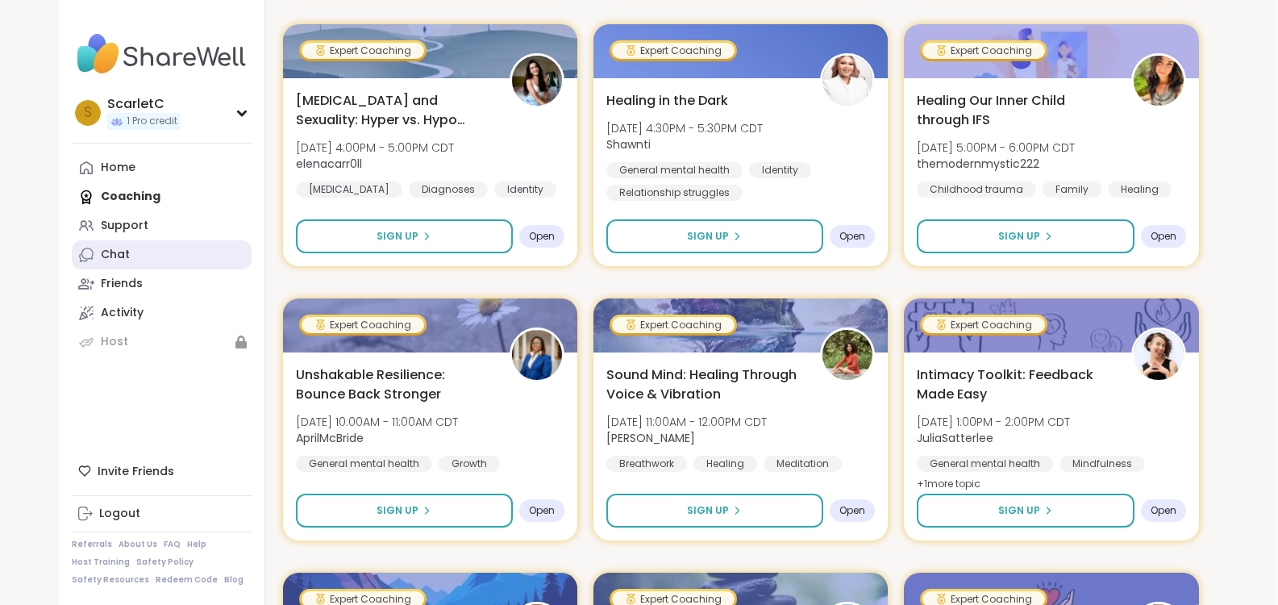
click at [139, 265] on link "Chat" at bounding box center [162, 254] width 180 height 29
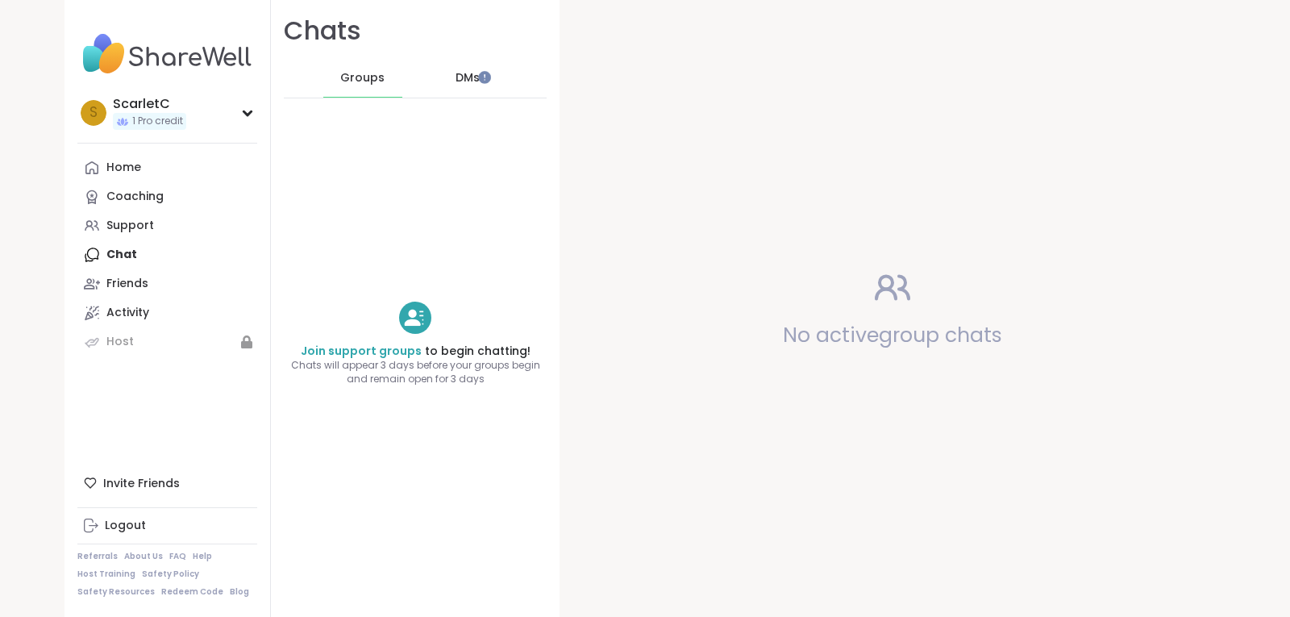
click at [455, 80] on span "DMs" at bounding box center [467, 78] width 24 height 16
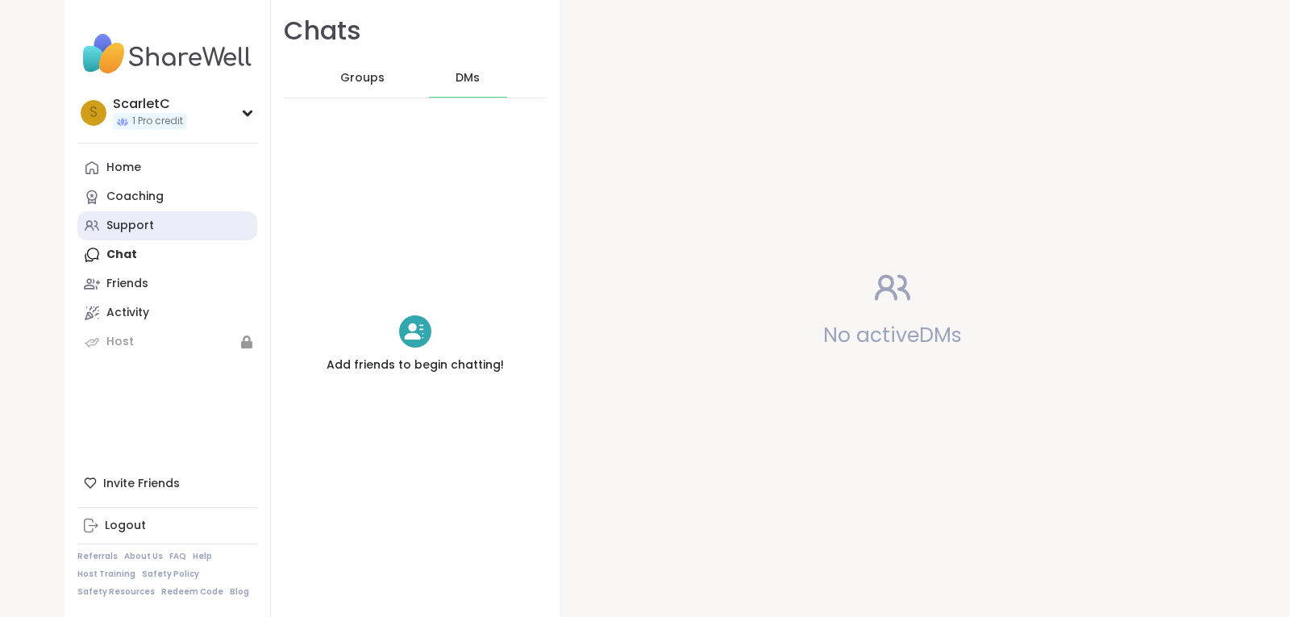
click at [160, 223] on link "Support" at bounding box center [167, 225] width 180 height 29
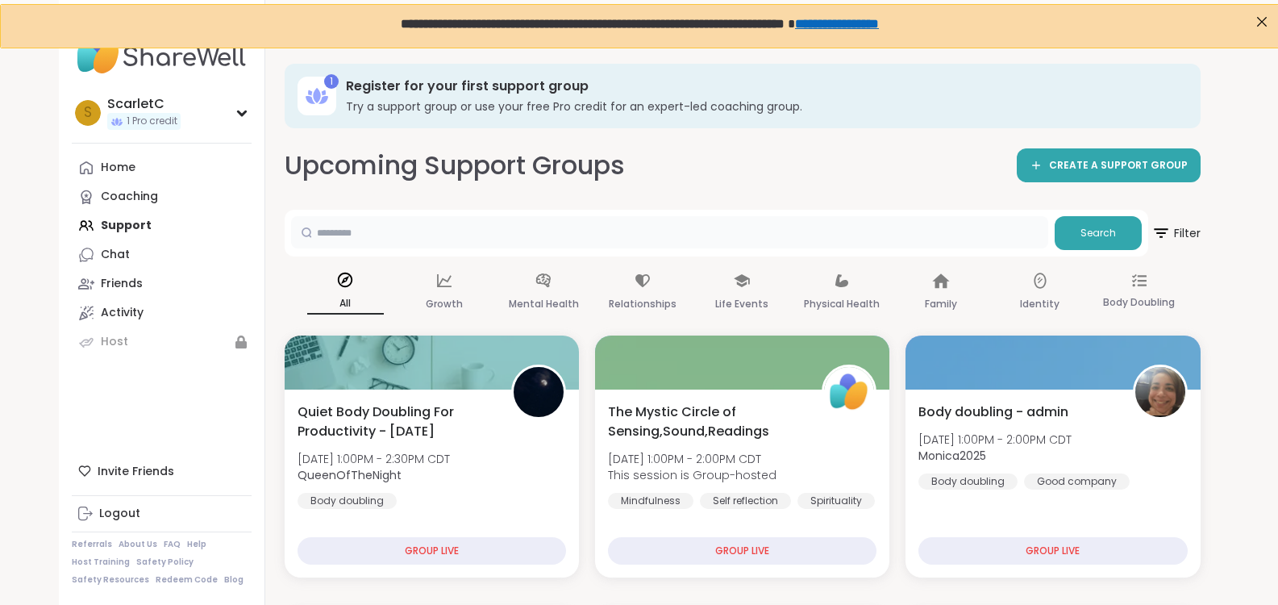
click at [580, 241] on input "text" at bounding box center [669, 232] width 757 height 32
type input "******"
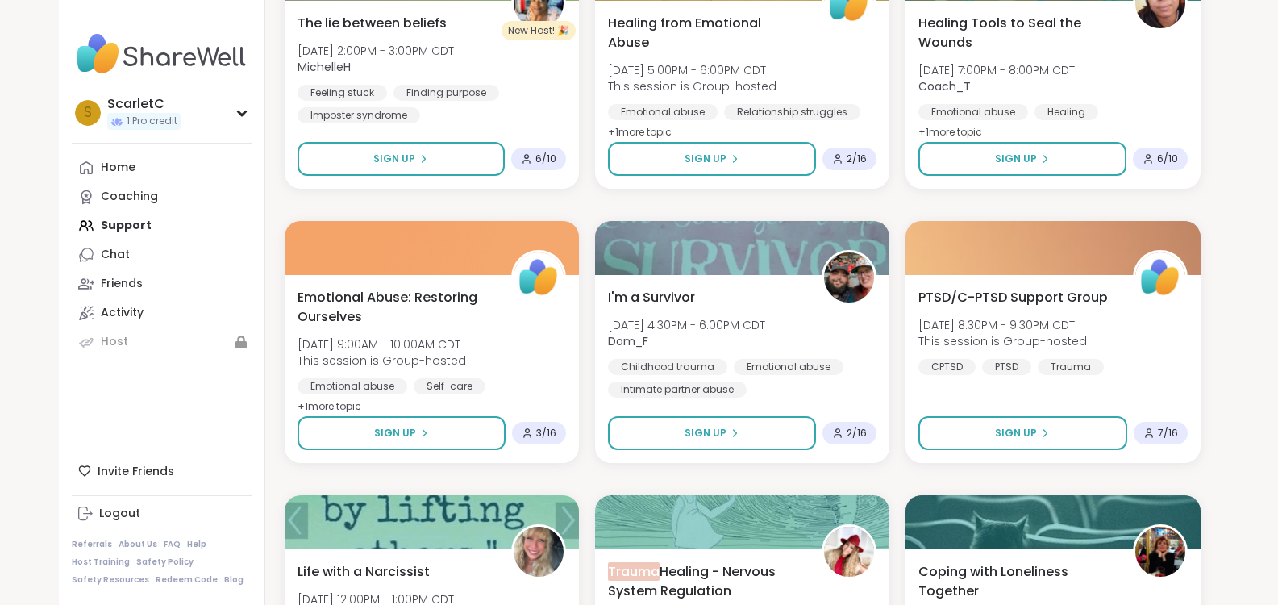
scroll to position [663, 0]
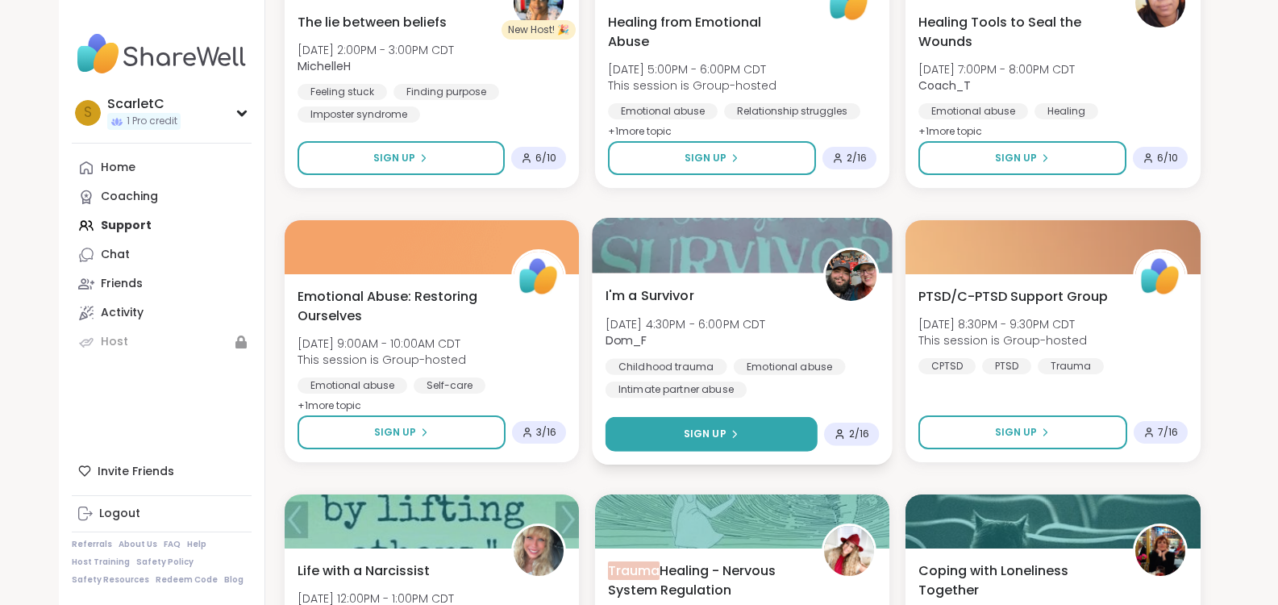
click at [775, 433] on button "Sign Up" at bounding box center [711, 434] width 212 height 35
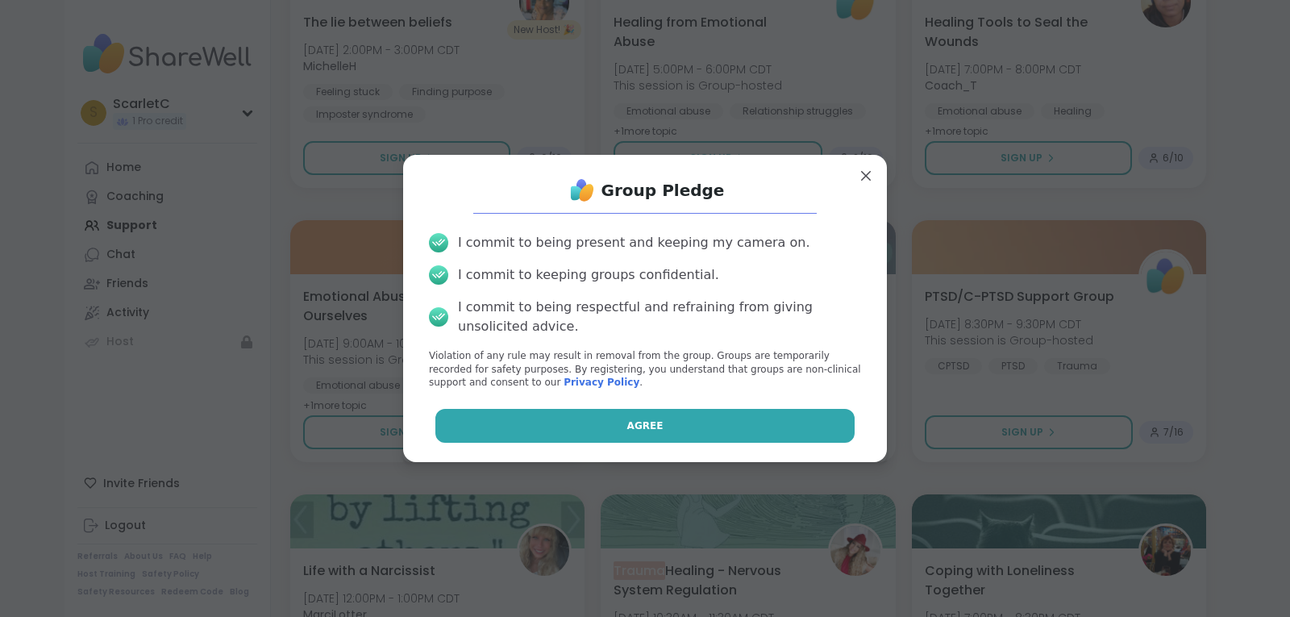
click at [753, 422] on button "Agree" at bounding box center [645, 426] width 420 height 34
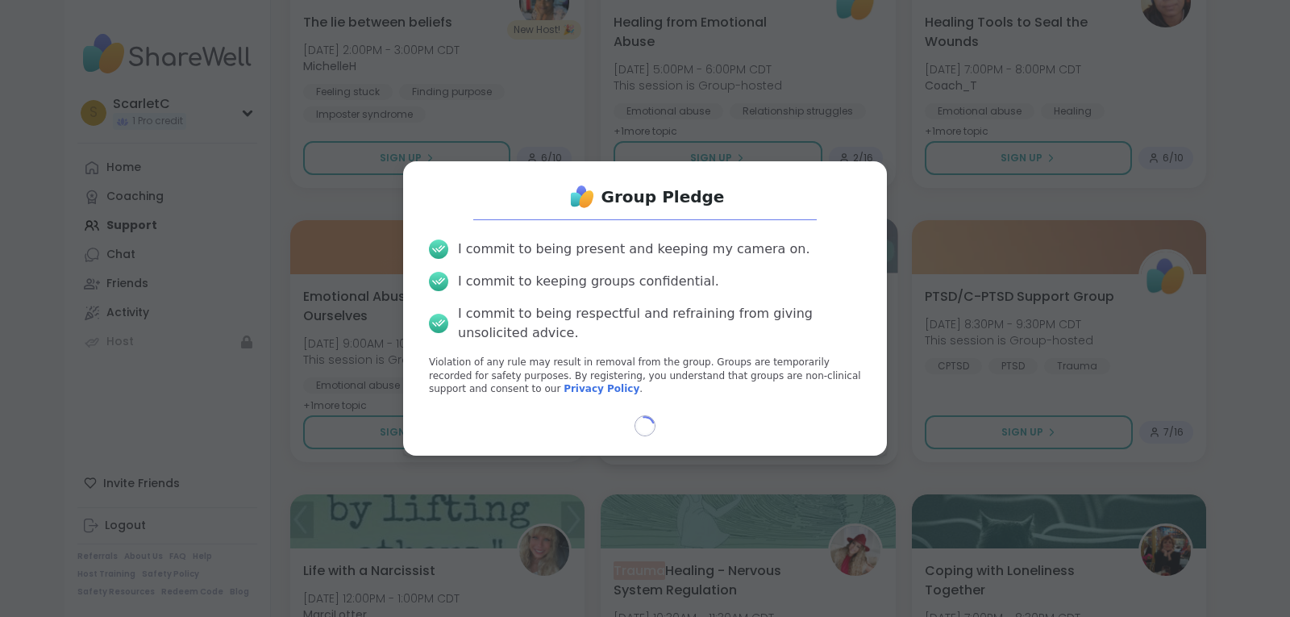
select select "**"
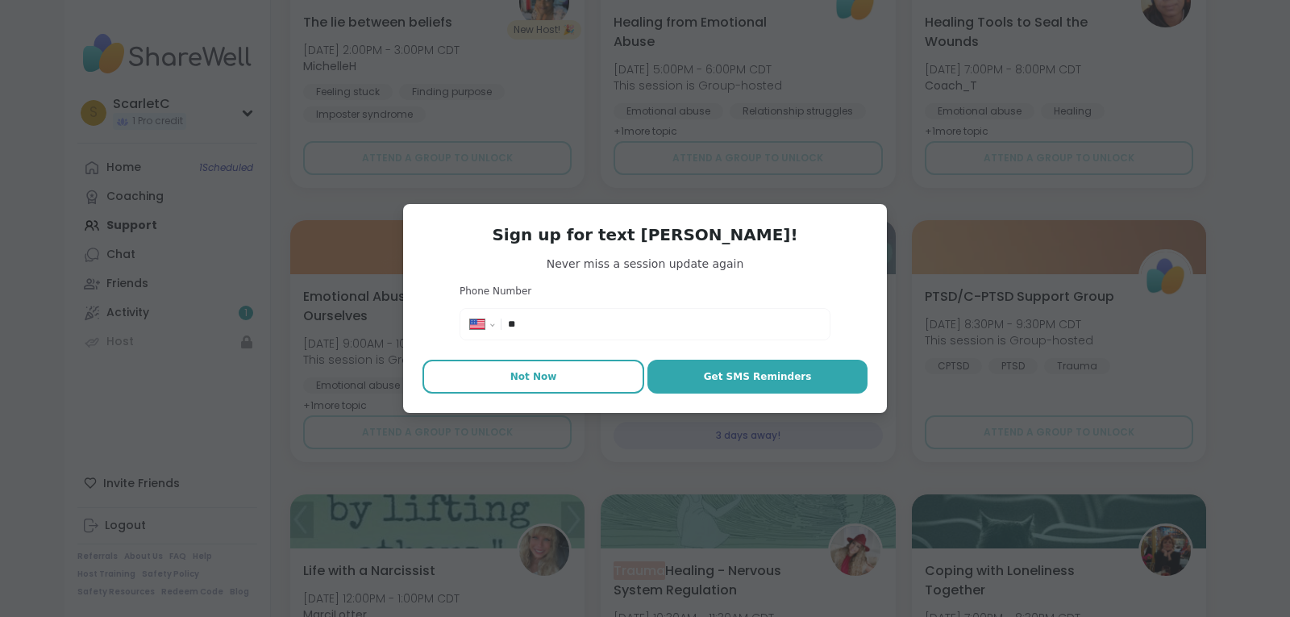
click at [584, 376] on button "Not Now" at bounding box center [533, 377] width 222 height 34
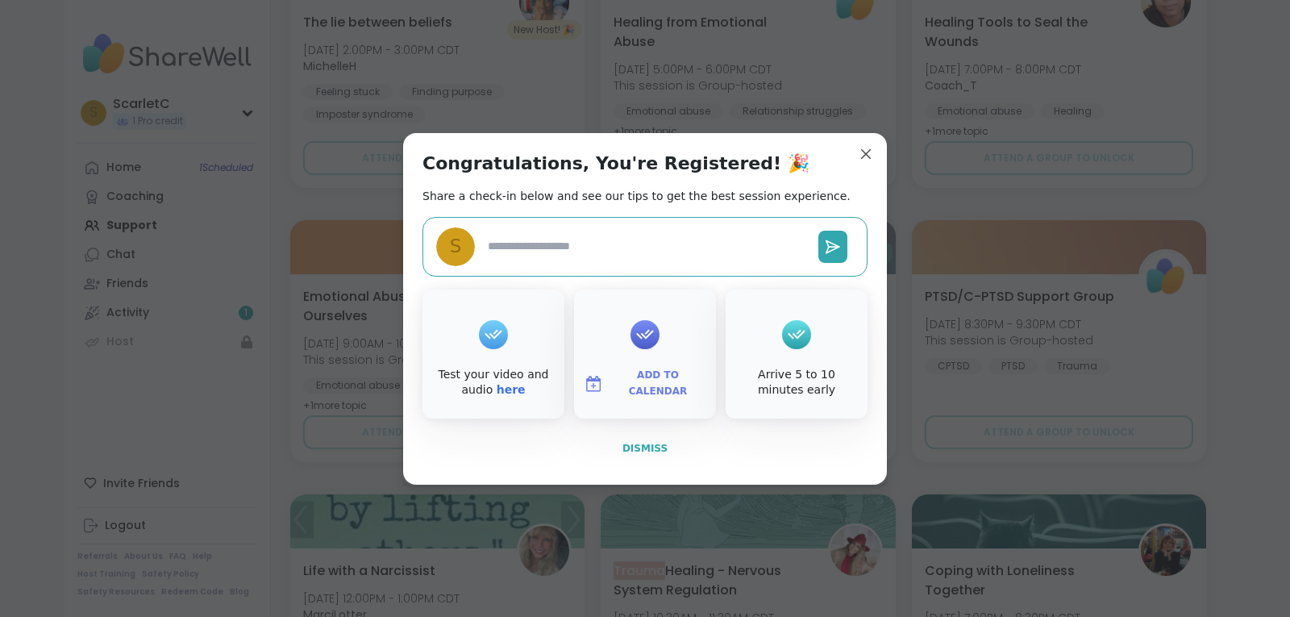
click at [645, 447] on span "Dismiss" at bounding box center [644, 448] width 45 height 11
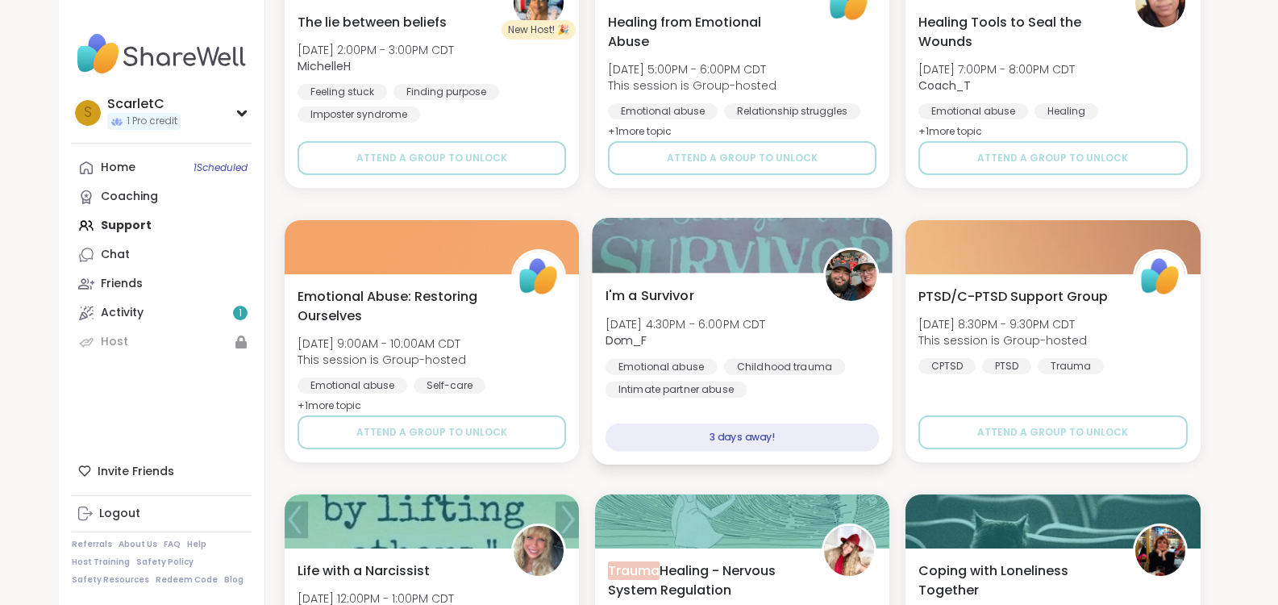
click at [709, 432] on div "3 days away!" at bounding box center [742, 437] width 274 height 28
click at [713, 432] on div "3 days away!" at bounding box center [742, 437] width 274 height 28
click at [730, 304] on div "I'm a Survivor [DATE] 4:30PM - 6:00PM CDT Dom_F Emotional abuse Childhood traum…" at bounding box center [742, 341] width 274 height 112
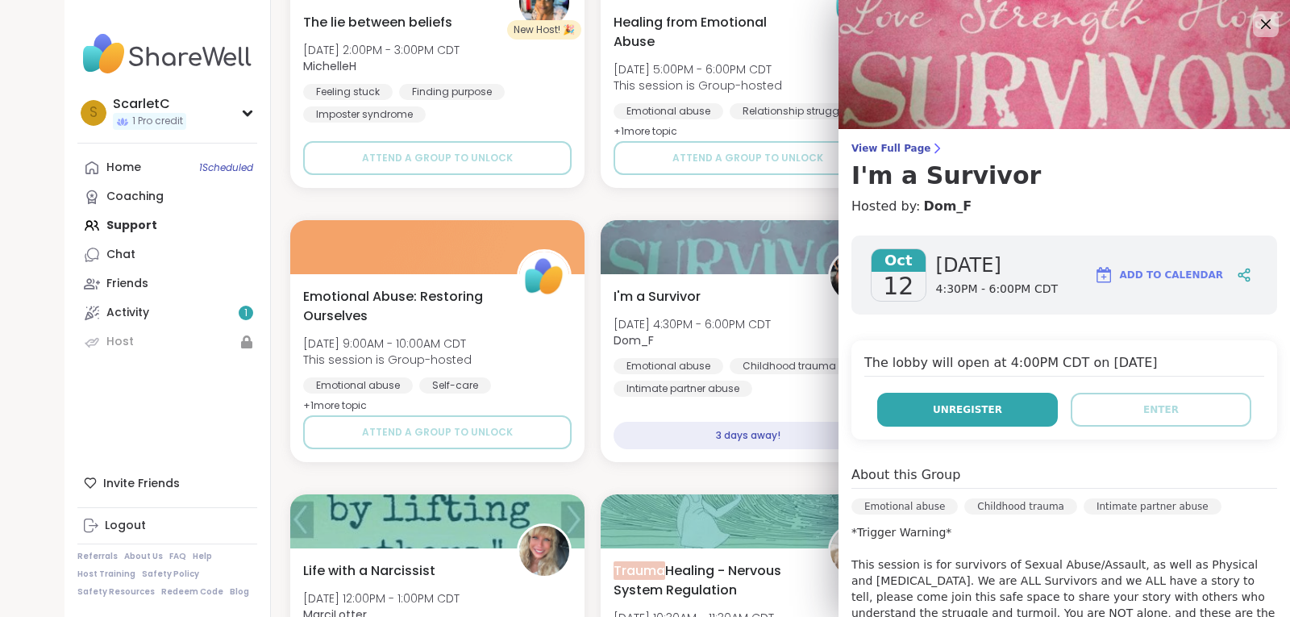
click at [983, 414] on button "Unregister" at bounding box center [967, 410] width 181 height 34
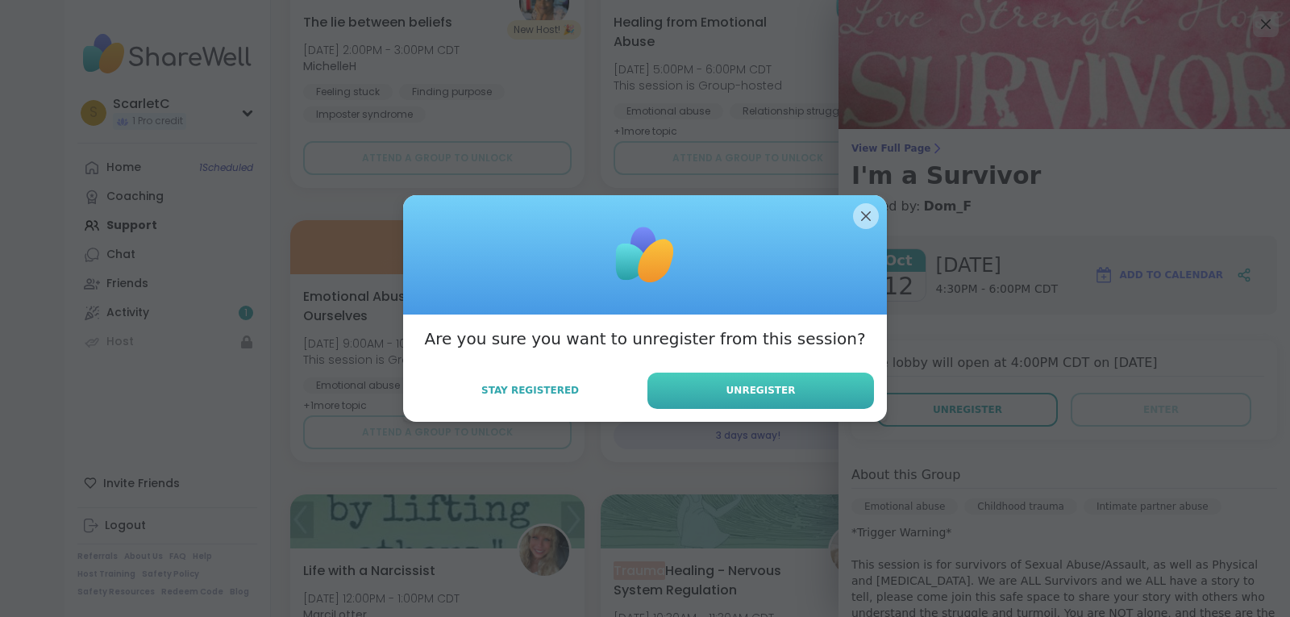
click at [786, 389] on button "Unregister" at bounding box center [760, 390] width 227 height 36
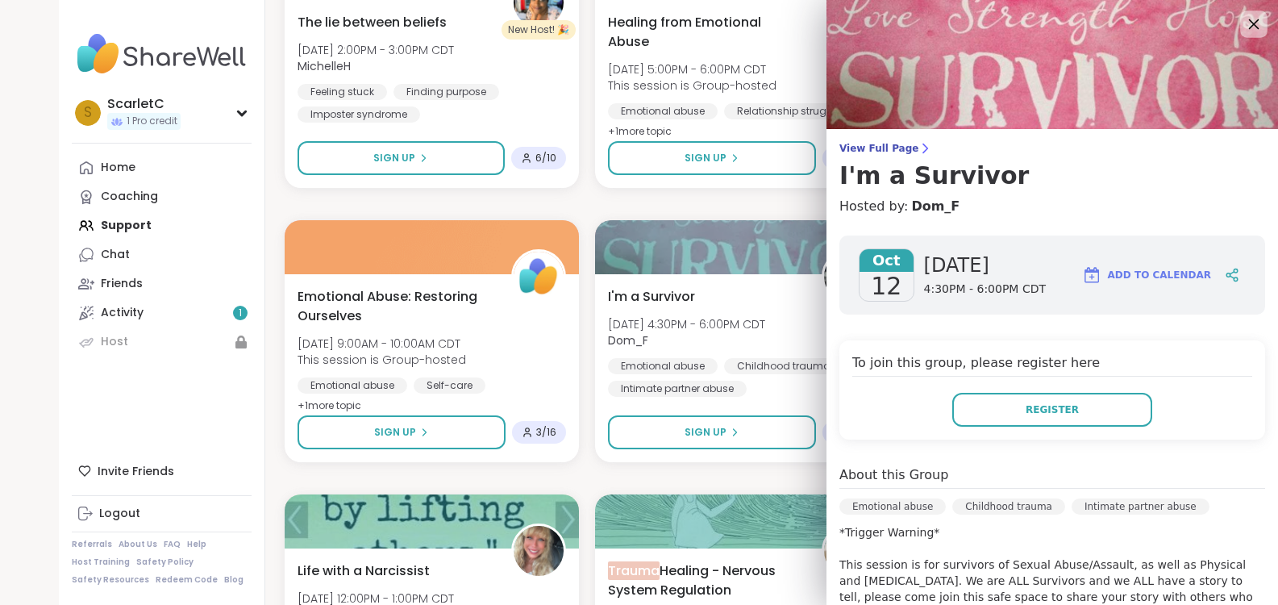
click at [1248, 13] on div at bounding box center [1253, 23] width 27 height 27
click at [1249, 27] on icon at bounding box center [1254, 24] width 10 height 10
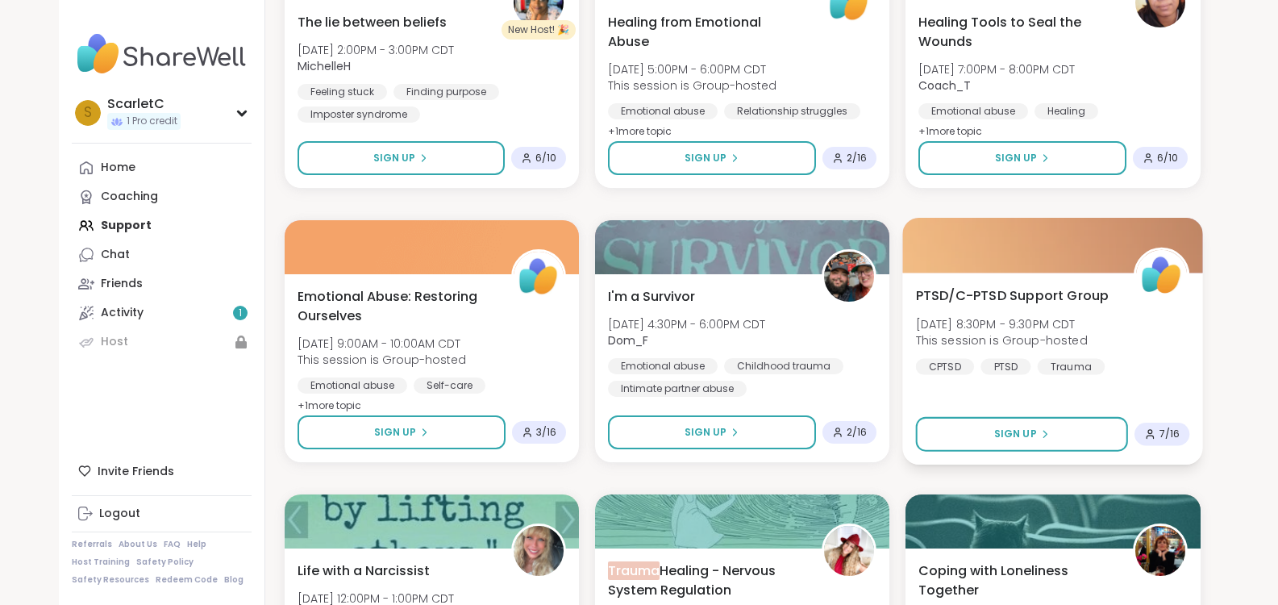
click at [1045, 289] on span "PTSD/C-PTSD Support Group" at bounding box center [1012, 294] width 193 height 19
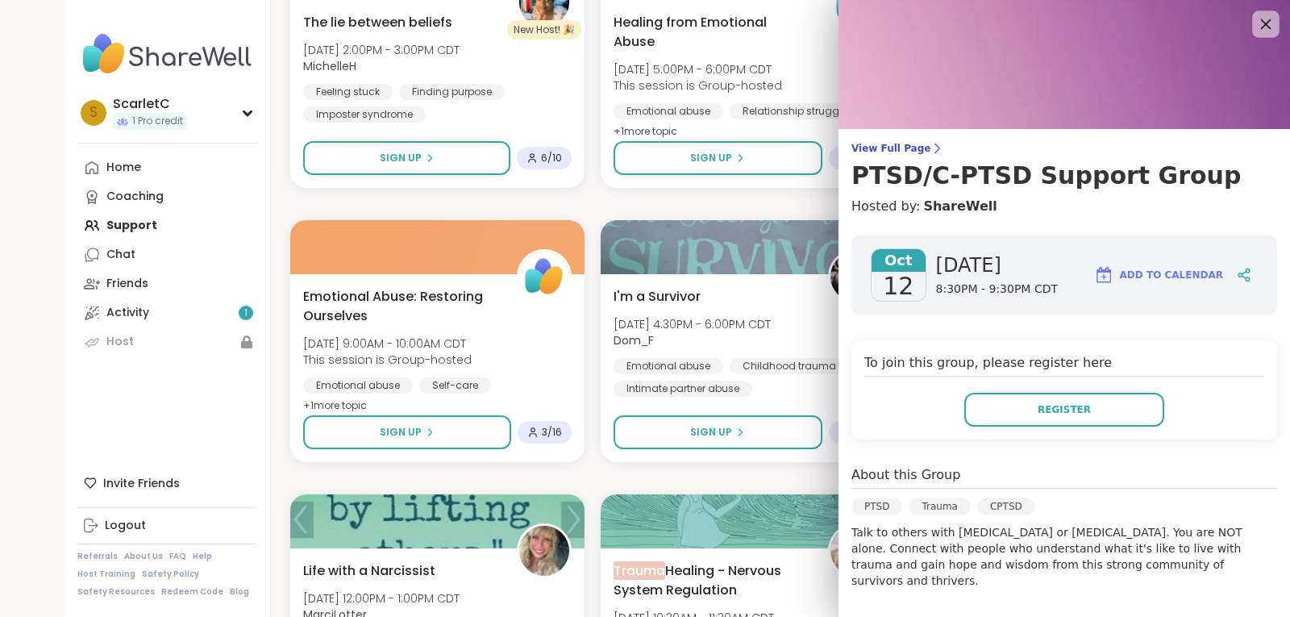
click at [1255, 21] on icon at bounding box center [1265, 24] width 20 height 20
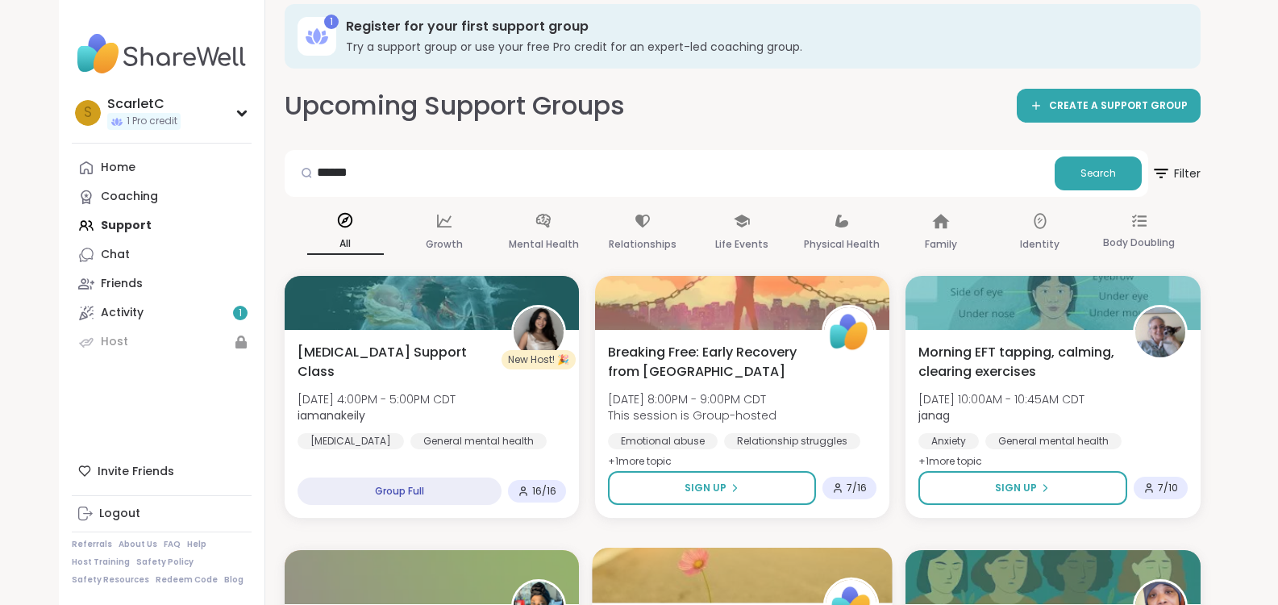
scroll to position [0, 0]
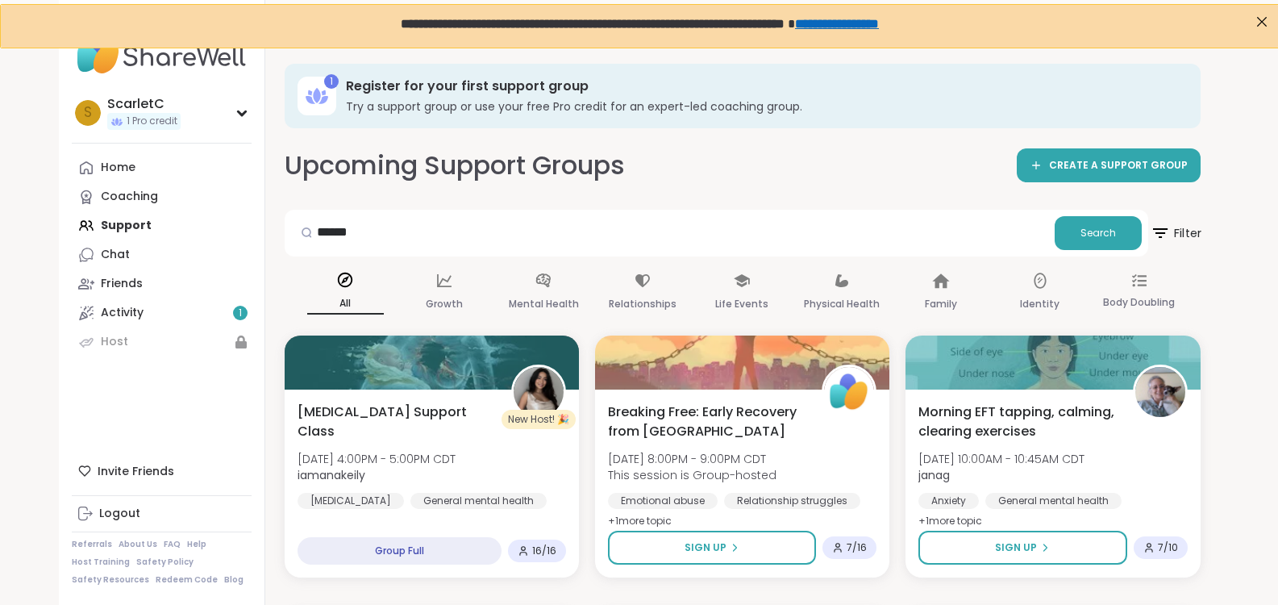
click at [1177, 228] on span "Filter" at bounding box center [1176, 233] width 52 height 40
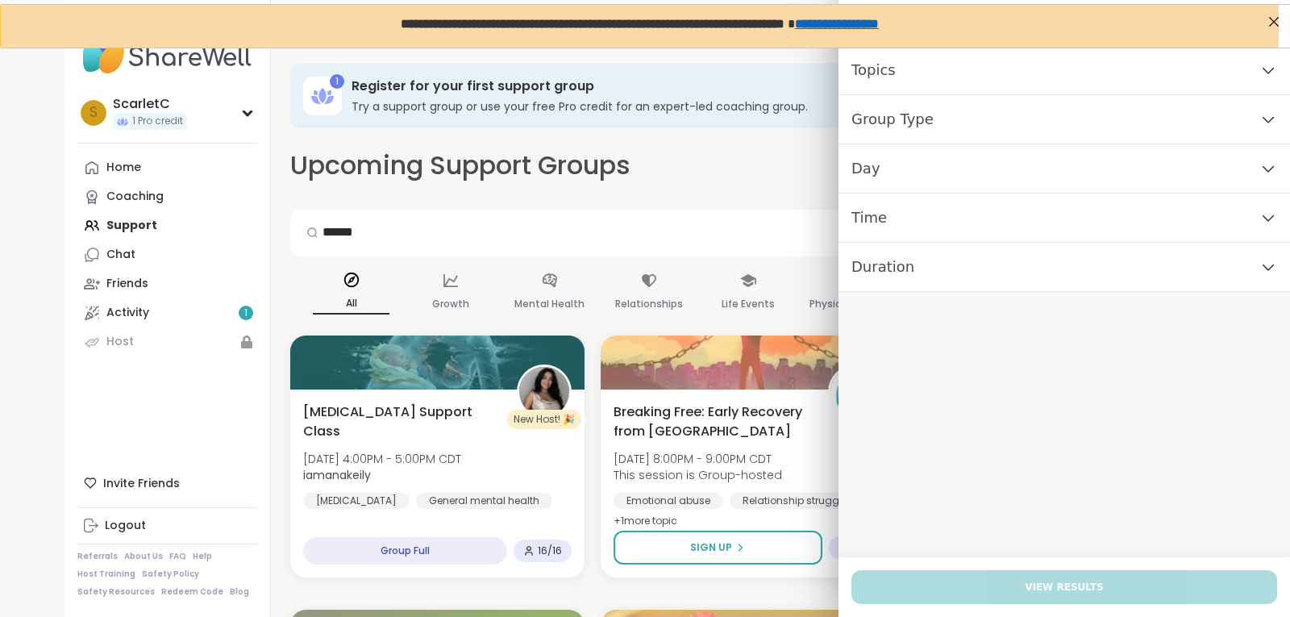
click at [1017, 175] on div "Day" at bounding box center [1063, 168] width 451 height 49
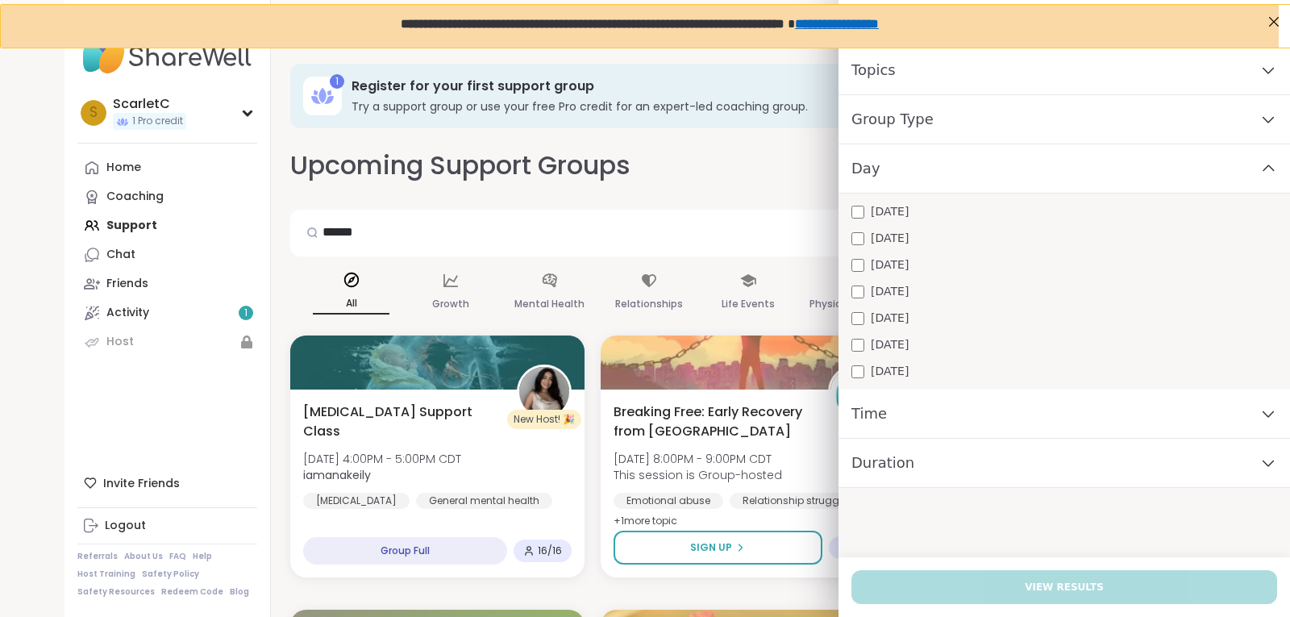
click at [883, 289] on span "[DATE]" at bounding box center [890, 291] width 38 height 17
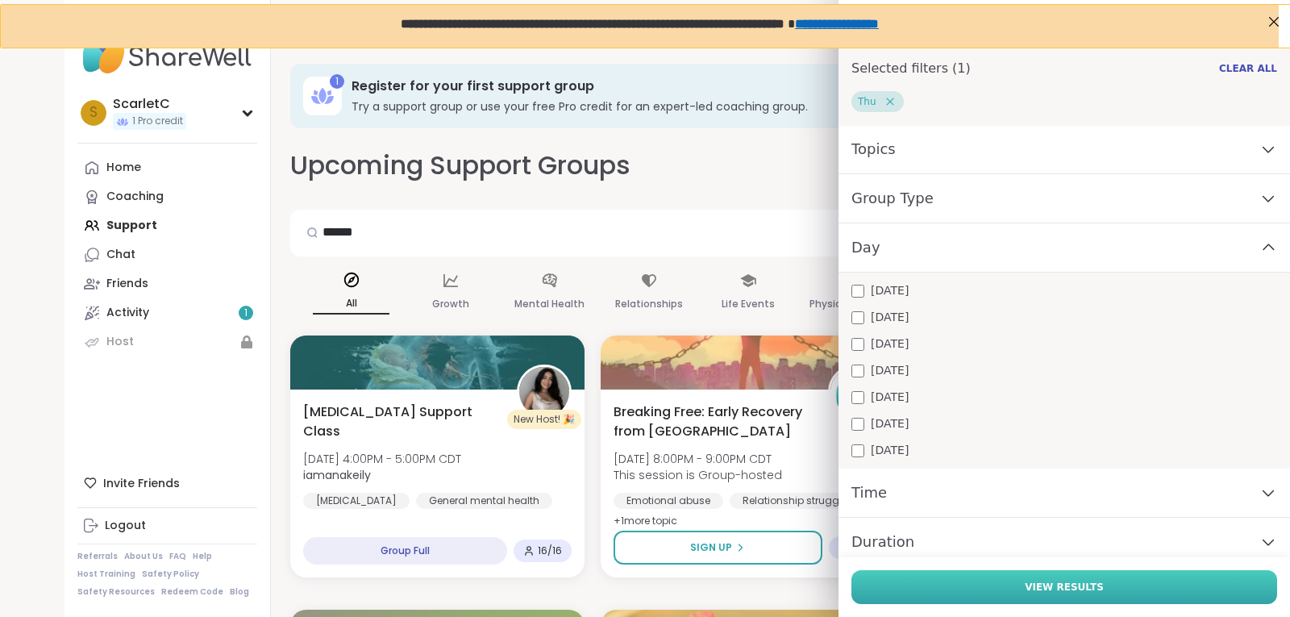
click at [956, 574] on button "View Results" at bounding box center [1064, 587] width 426 height 34
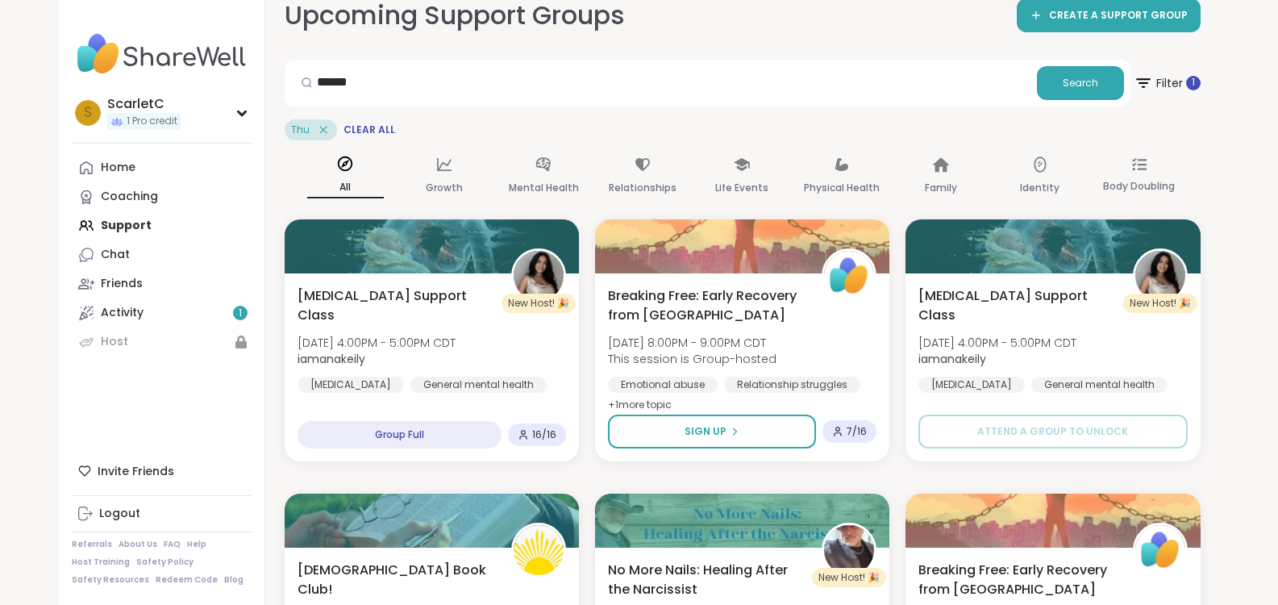
scroll to position [151, 0]
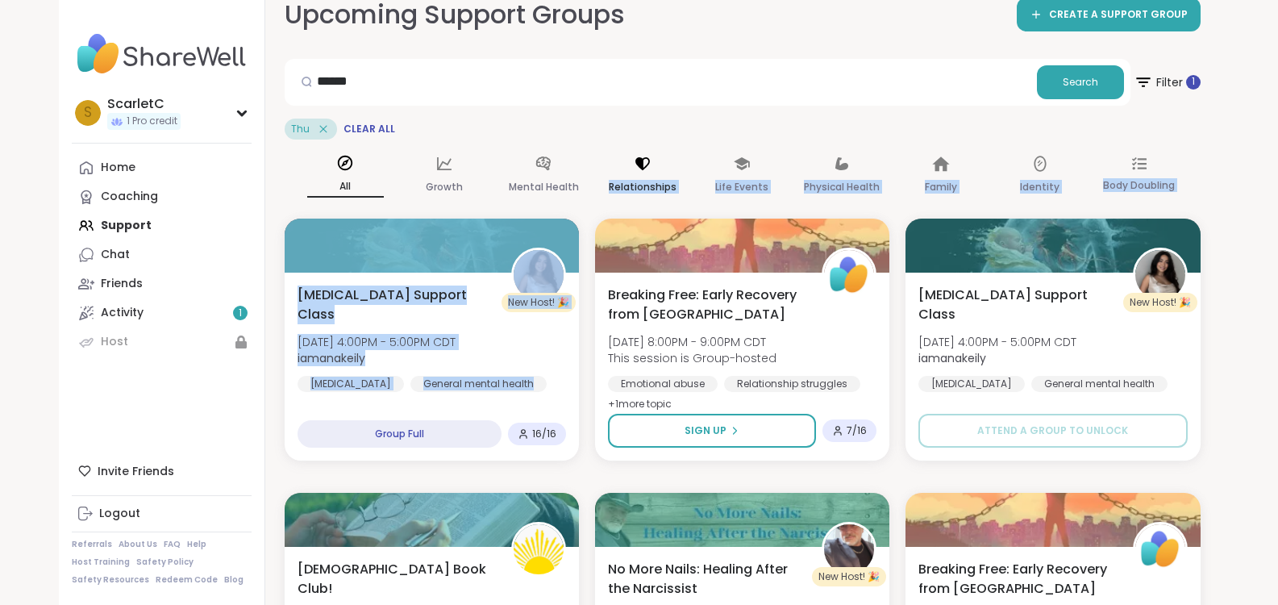
drag, startPoint x: 581, startPoint y: 357, endPoint x: 622, endPoint y: 154, distance: 207.1
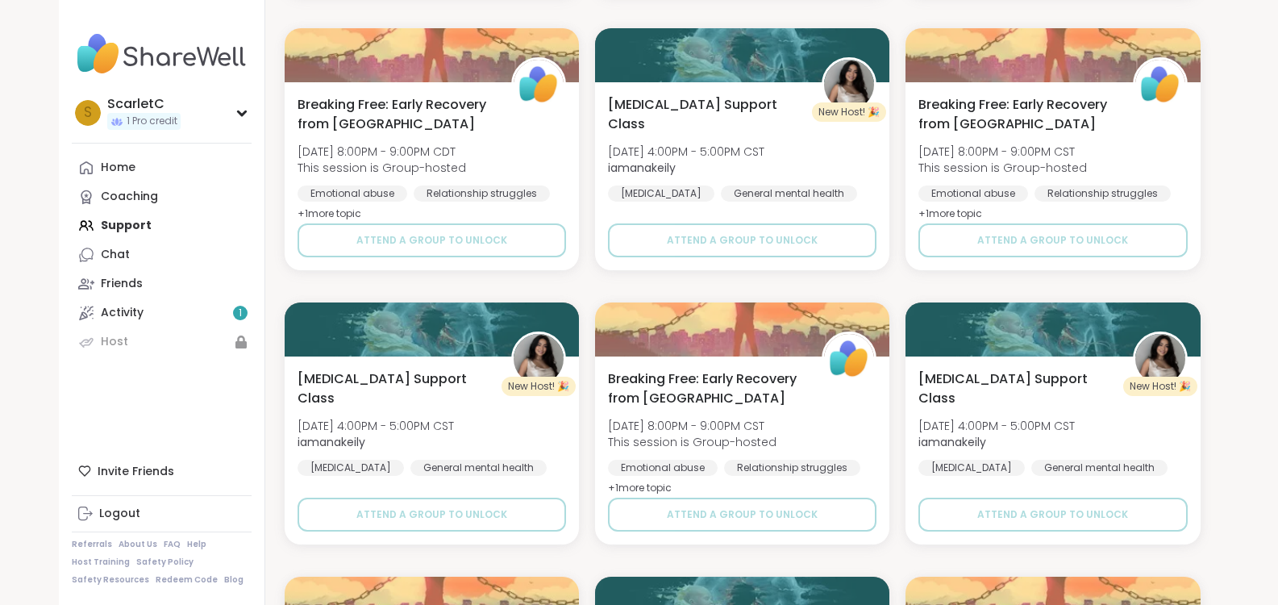
scroll to position [1393, 0]
